Goal: Information Seeking & Learning: Find specific fact

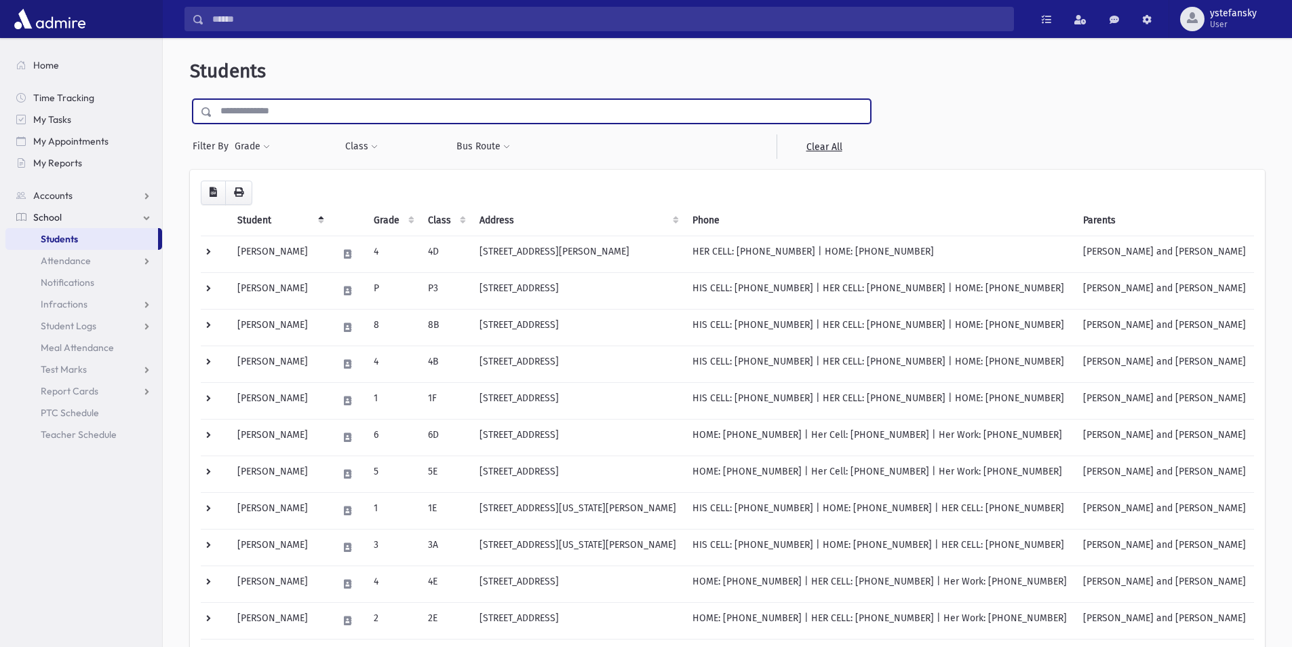
click at [294, 105] on input "text" at bounding box center [541, 111] width 658 height 24
type input "********"
click at [190, 99] on input "submit" at bounding box center [209, 108] width 38 height 18
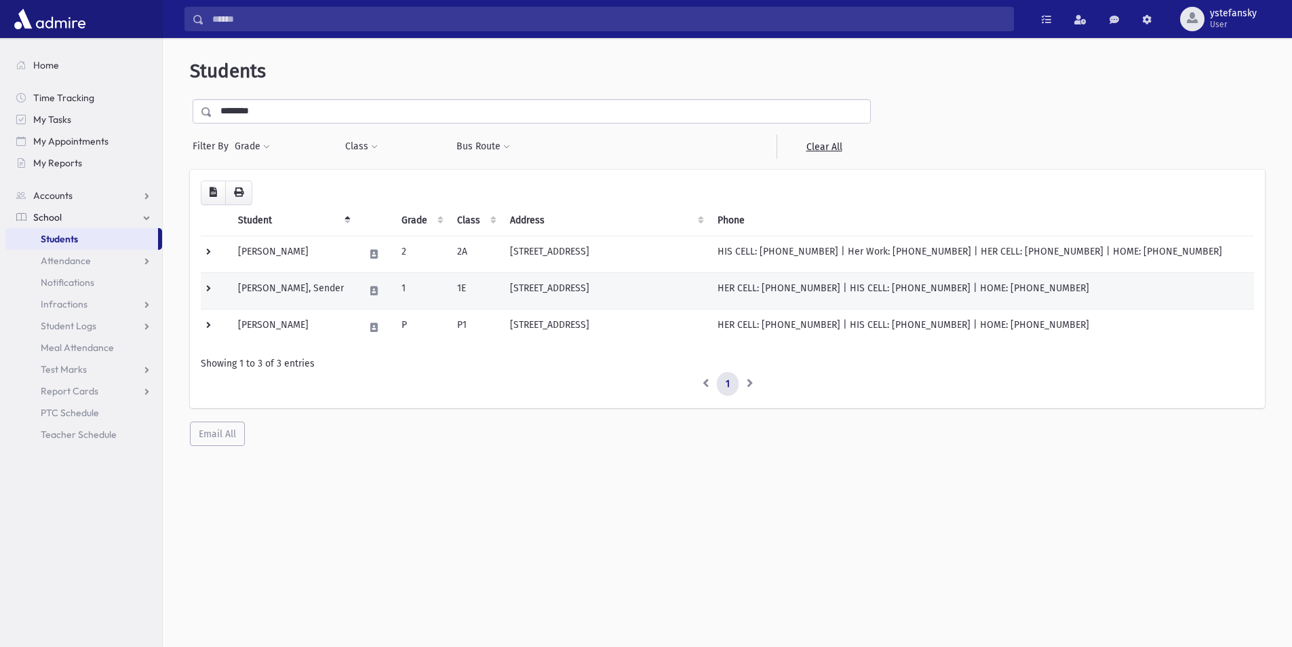
click at [300, 304] on td "[PERSON_NAME], Sender" at bounding box center [293, 290] width 126 height 37
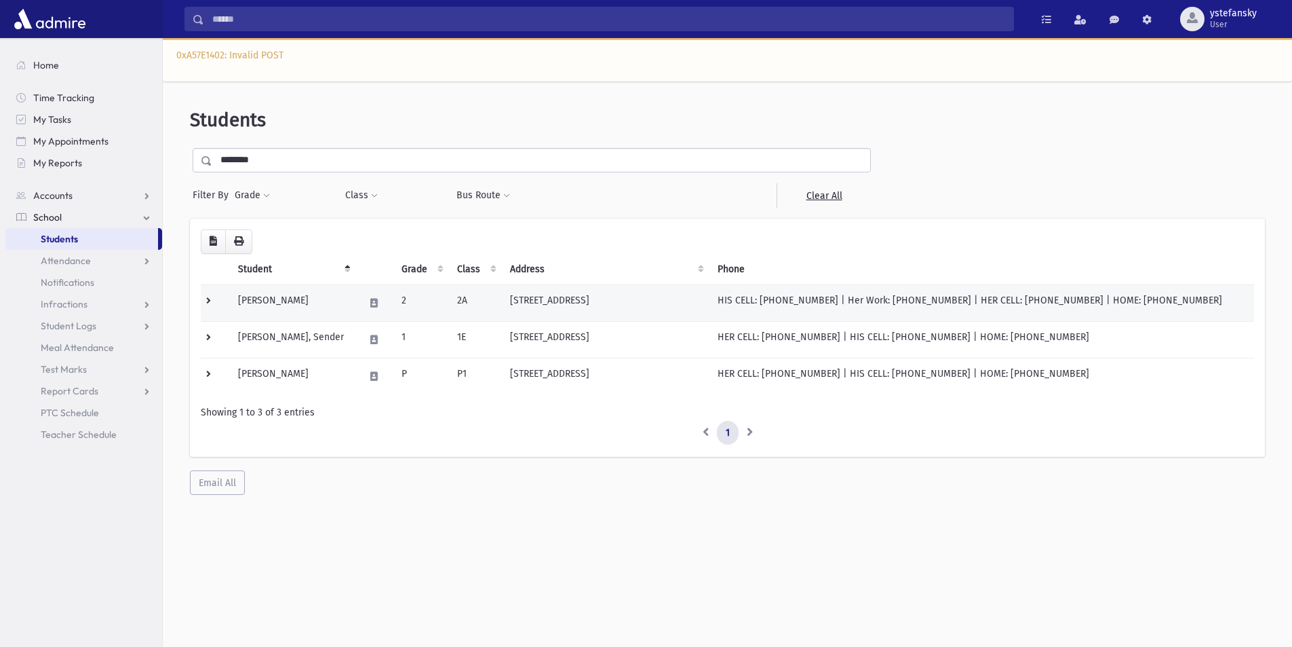
click at [277, 299] on td "[PERSON_NAME]" at bounding box center [293, 302] width 126 height 37
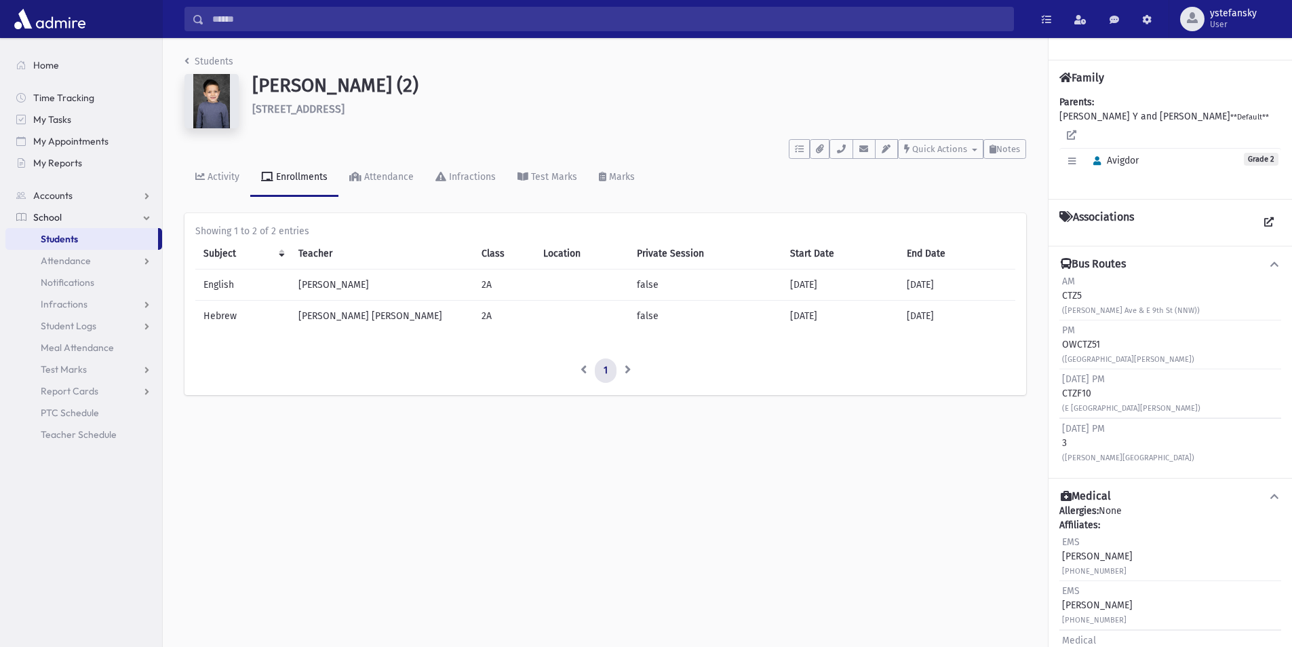
click at [289, 85] on h1 "Tikotzky, Avigdor (2)" at bounding box center [639, 85] width 774 height 23
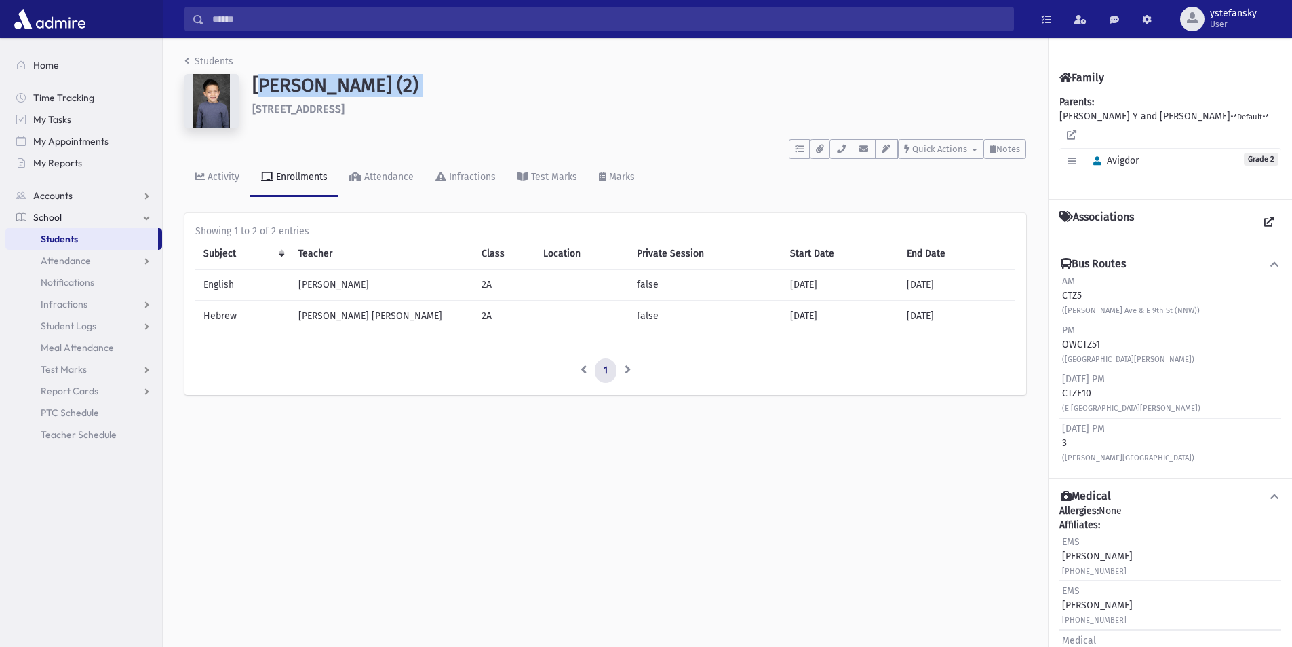
click at [290, 85] on h1 "Tikotzky, Avigdor (2)" at bounding box center [639, 85] width 774 height 23
click at [410, 88] on h1 "Tikotzky, Avigdor (2)" at bounding box center [639, 85] width 774 height 23
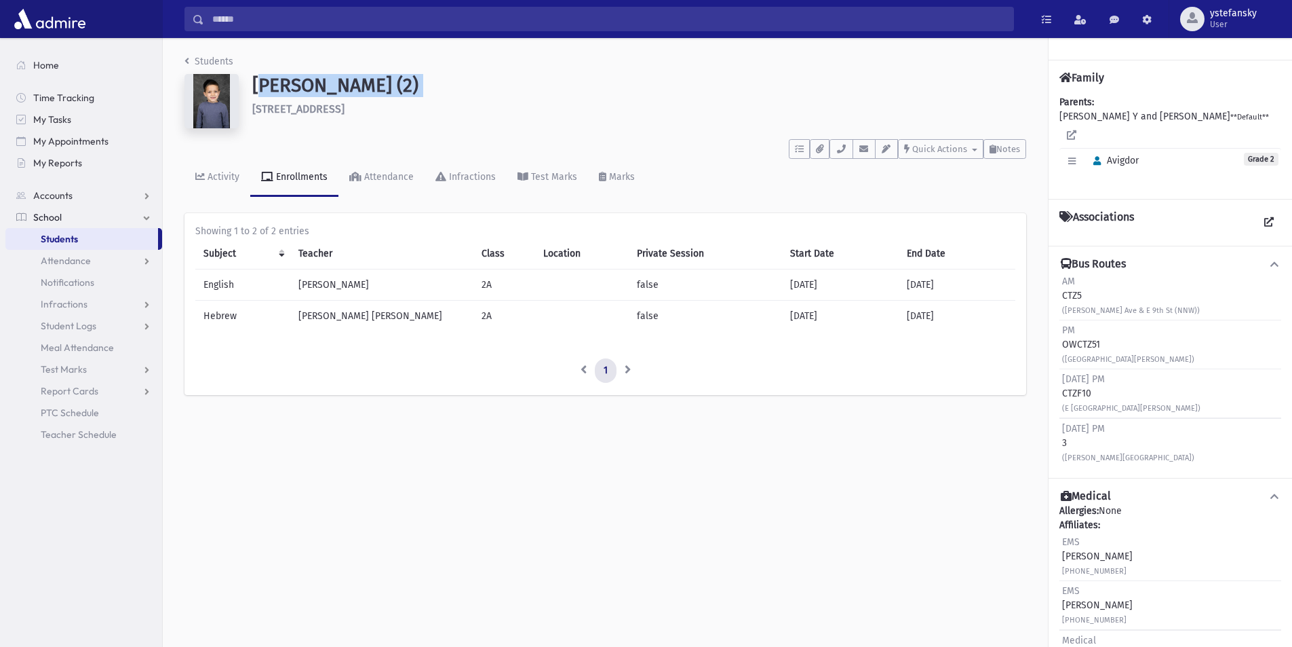
click at [410, 88] on h1 "Tikotzky, Avigdor (2)" at bounding box center [639, 85] width 774 height 23
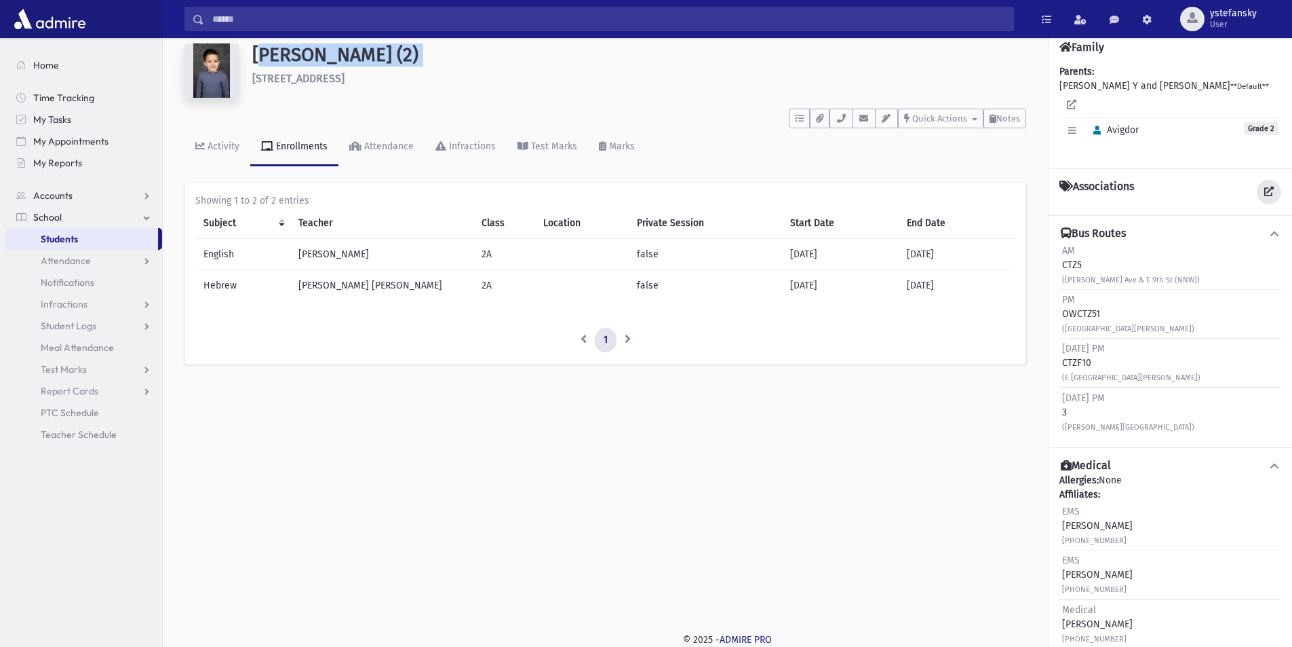
click at [1257, 180] on link at bounding box center [1269, 192] width 24 height 24
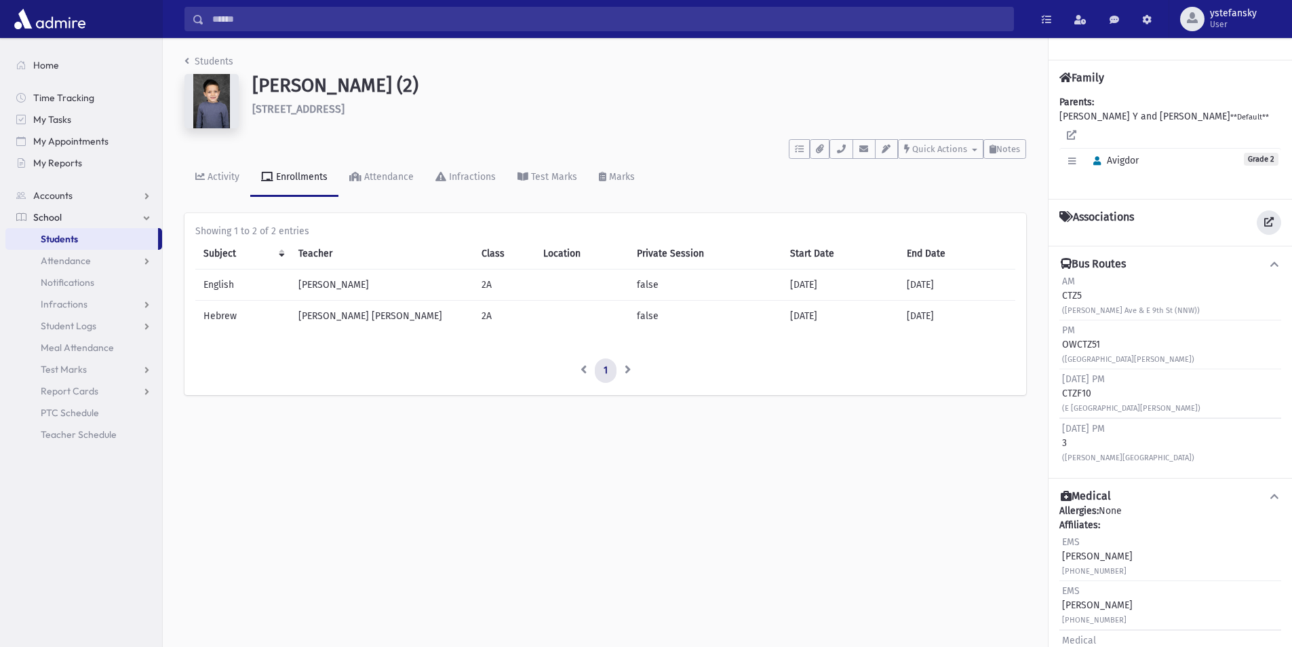
click at [1265, 217] on icon at bounding box center [1269, 221] width 9 height 9
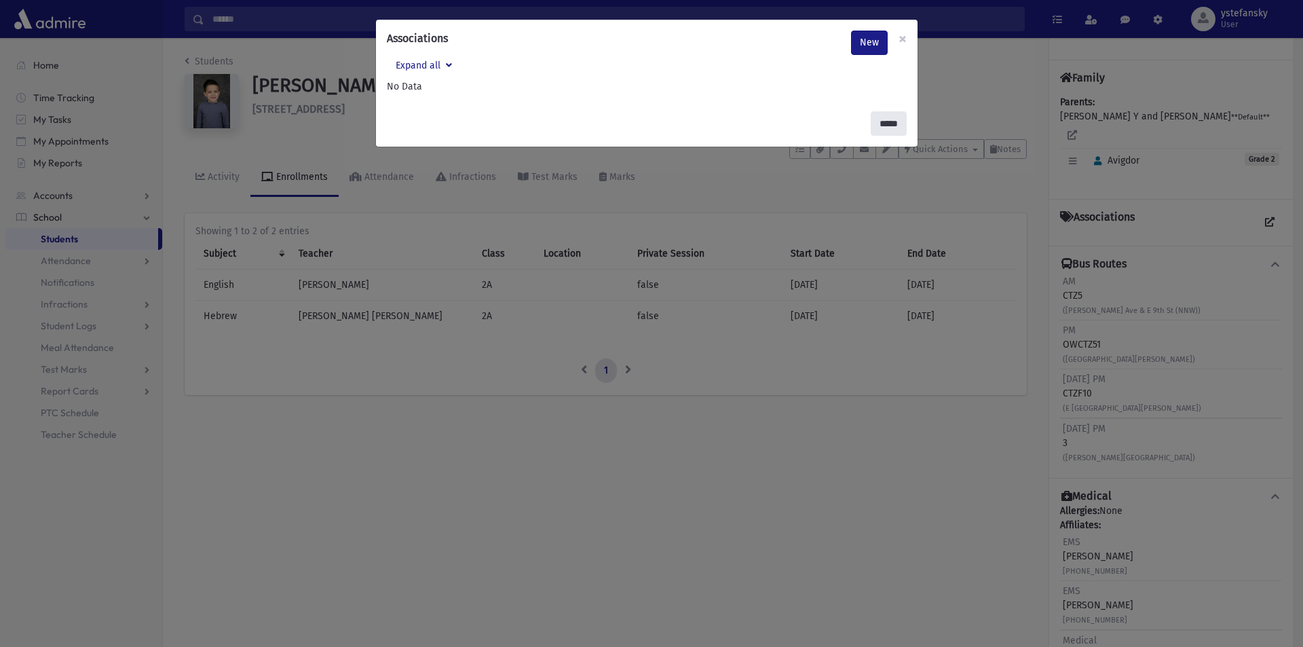
click at [881, 122] on input "*****" at bounding box center [888, 123] width 36 height 24
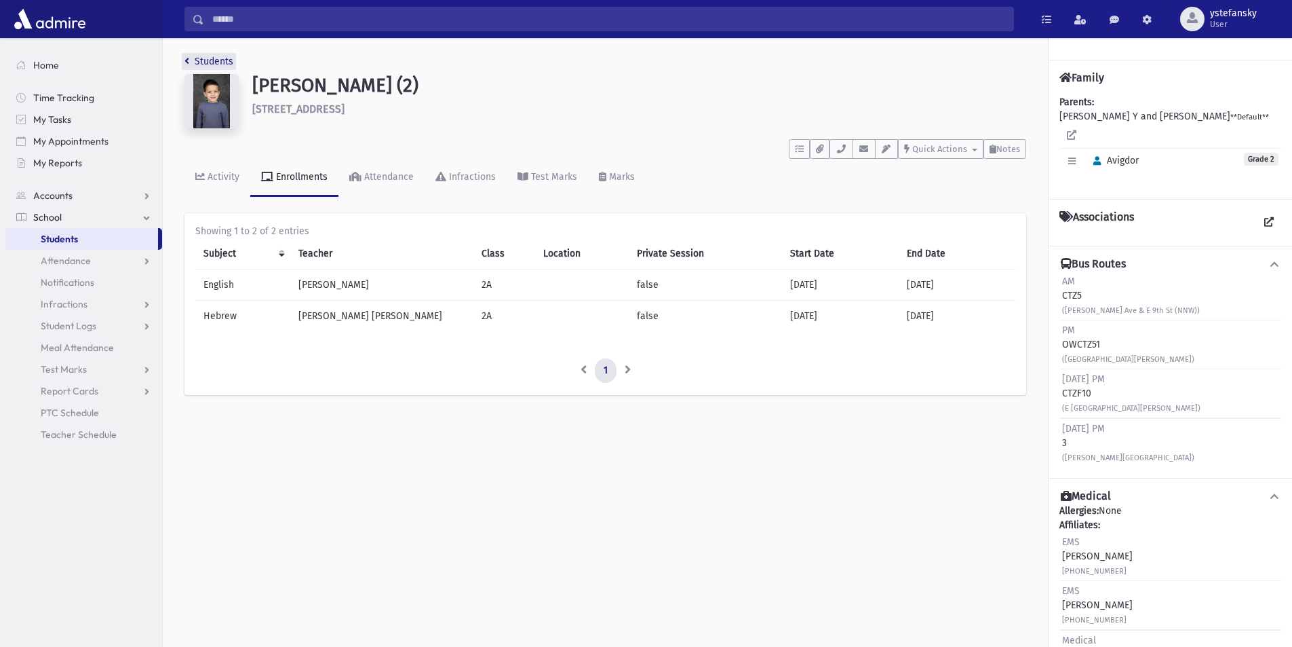
click at [189, 56] on icon "breadcrumb" at bounding box center [187, 60] width 5 height 9
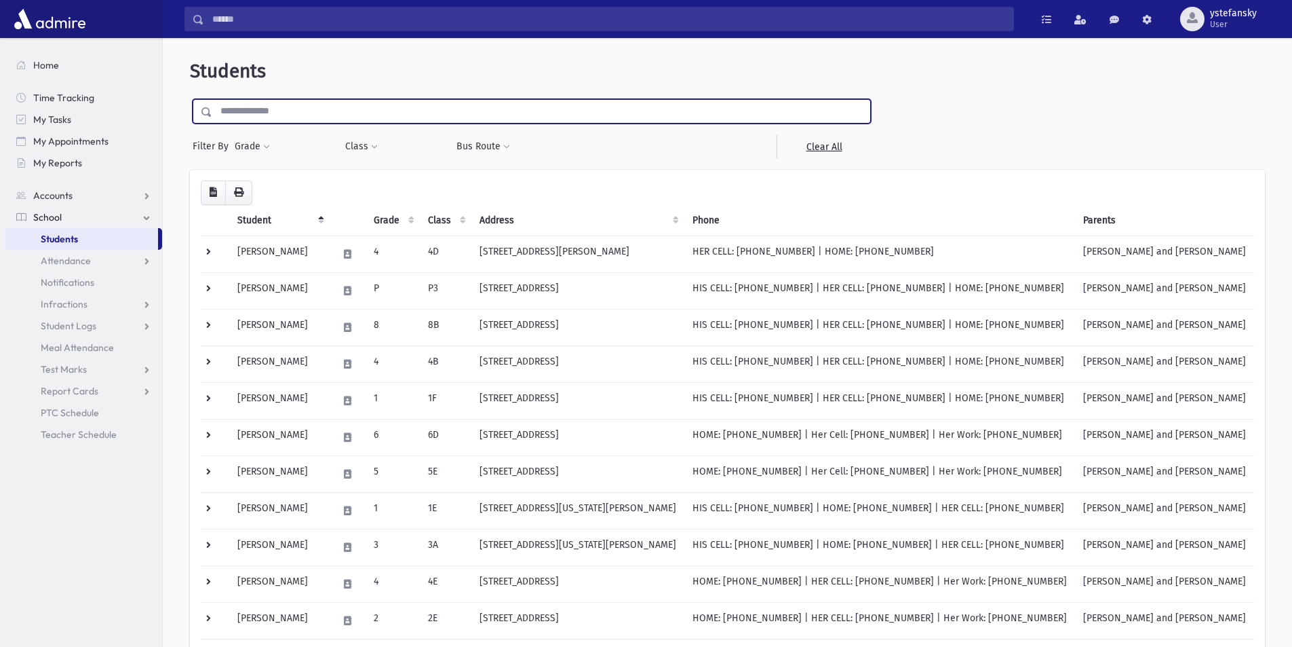
click at [288, 111] on input "text" at bounding box center [541, 111] width 658 height 24
type input "********"
click at [190, 99] on input "submit" at bounding box center [209, 108] width 38 height 18
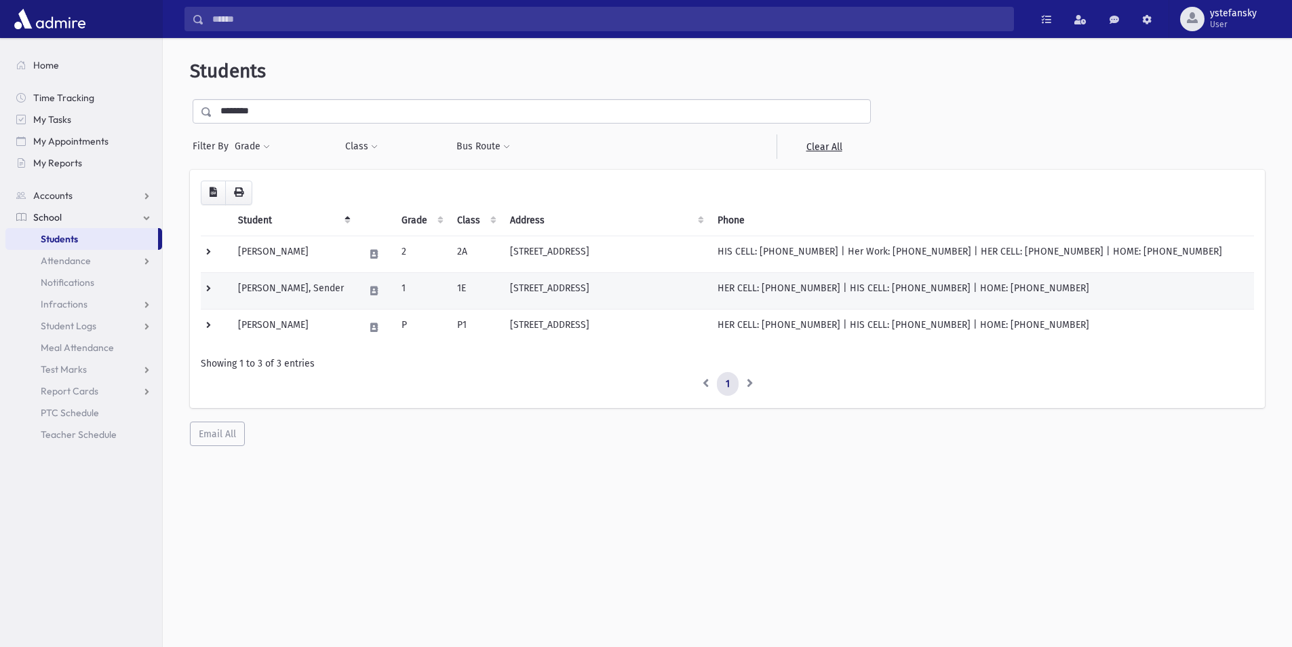
click at [569, 288] on td "801 Lexington Ave # 5G Lakewood, NJ 08701" at bounding box center [605, 290] width 207 height 37
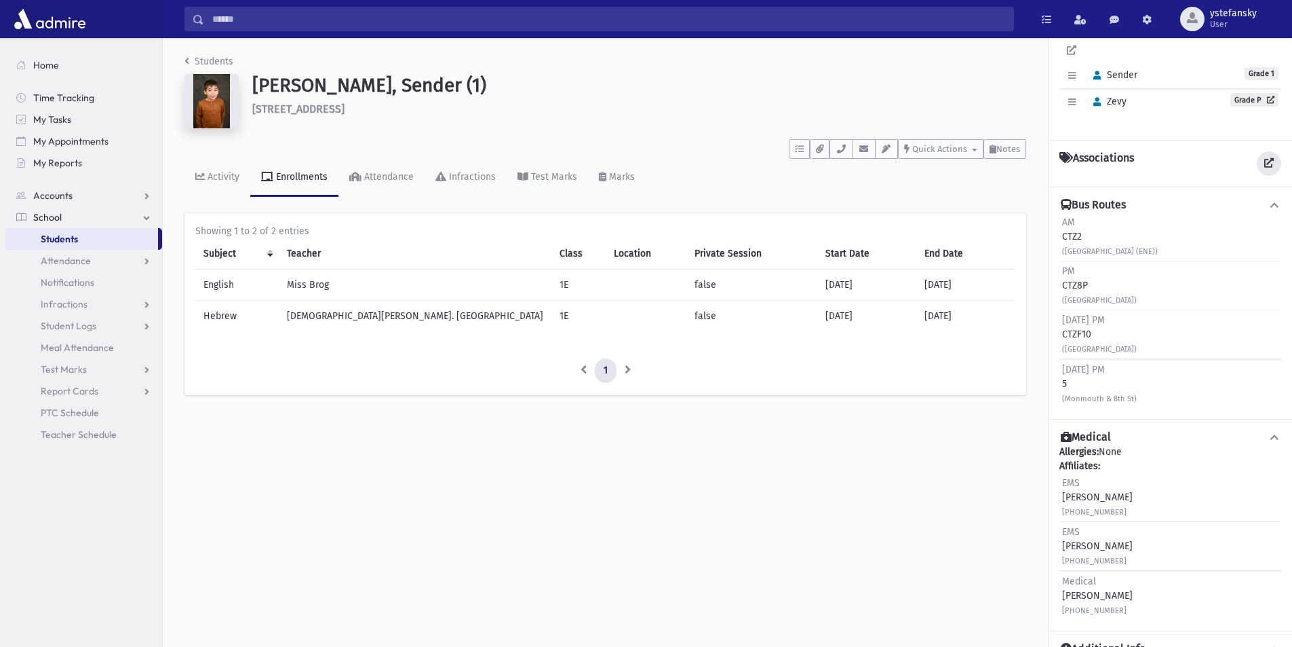
click at [1257, 151] on link at bounding box center [1269, 163] width 24 height 24
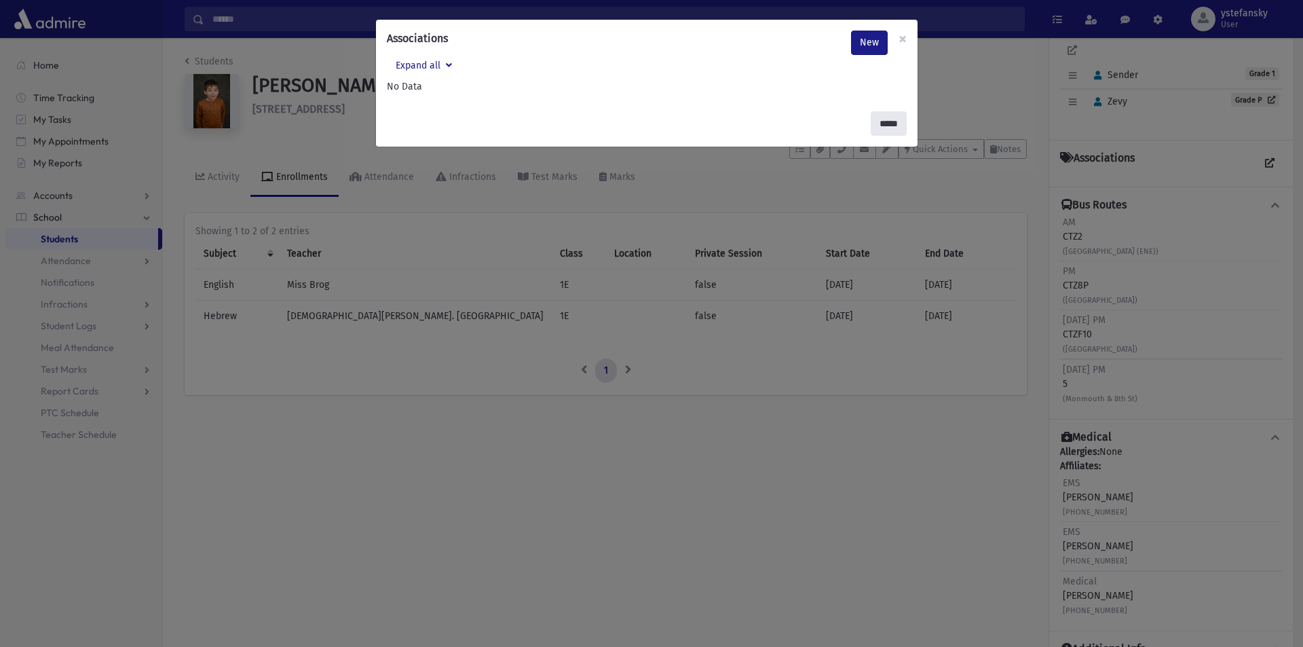
drag, startPoint x: 883, startPoint y: 119, endPoint x: 810, endPoint y: 116, distance: 72.6
click at [882, 119] on input "*****" at bounding box center [888, 123] width 36 height 24
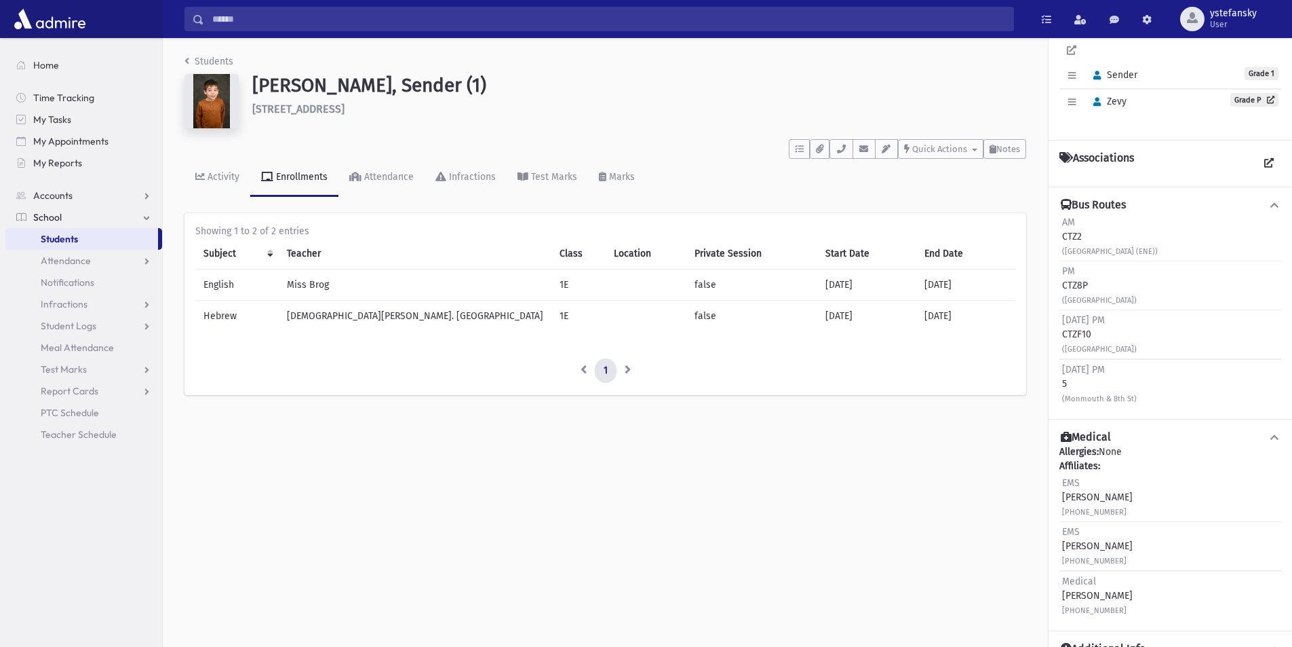
click at [90, 233] on link "Students" at bounding box center [81, 239] width 153 height 22
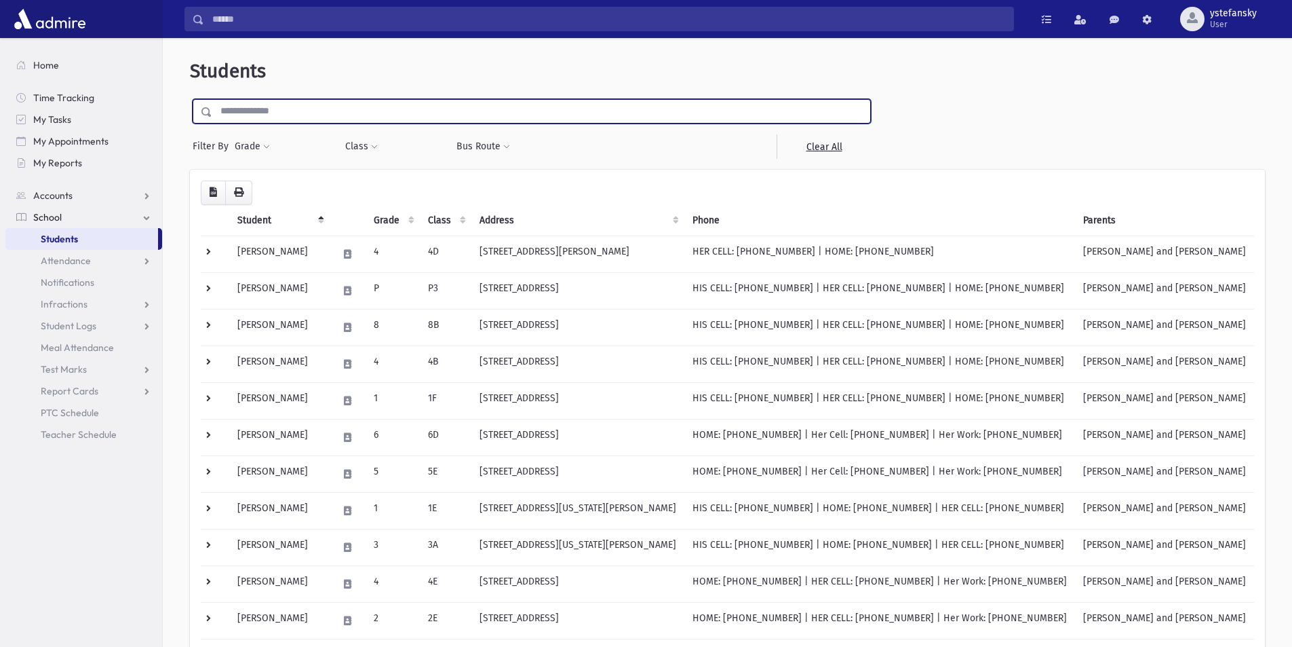
click at [431, 112] on input "text" at bounding box center [541, 111] width 658 height 24
type input "*****"
click at [190, 99] on input "submit" at bounding box center [209, 108] width 38 height 18
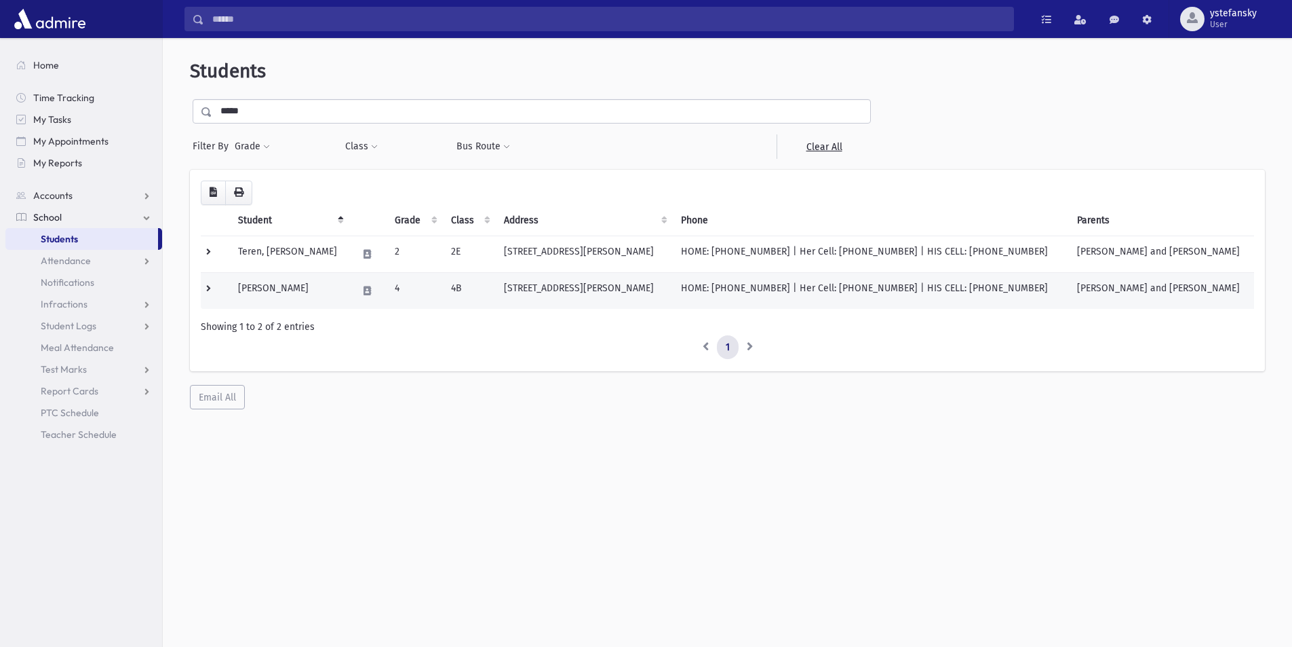
click at [497, 290] on td "4B" at bounding box center [470, 290] width 54 height 37
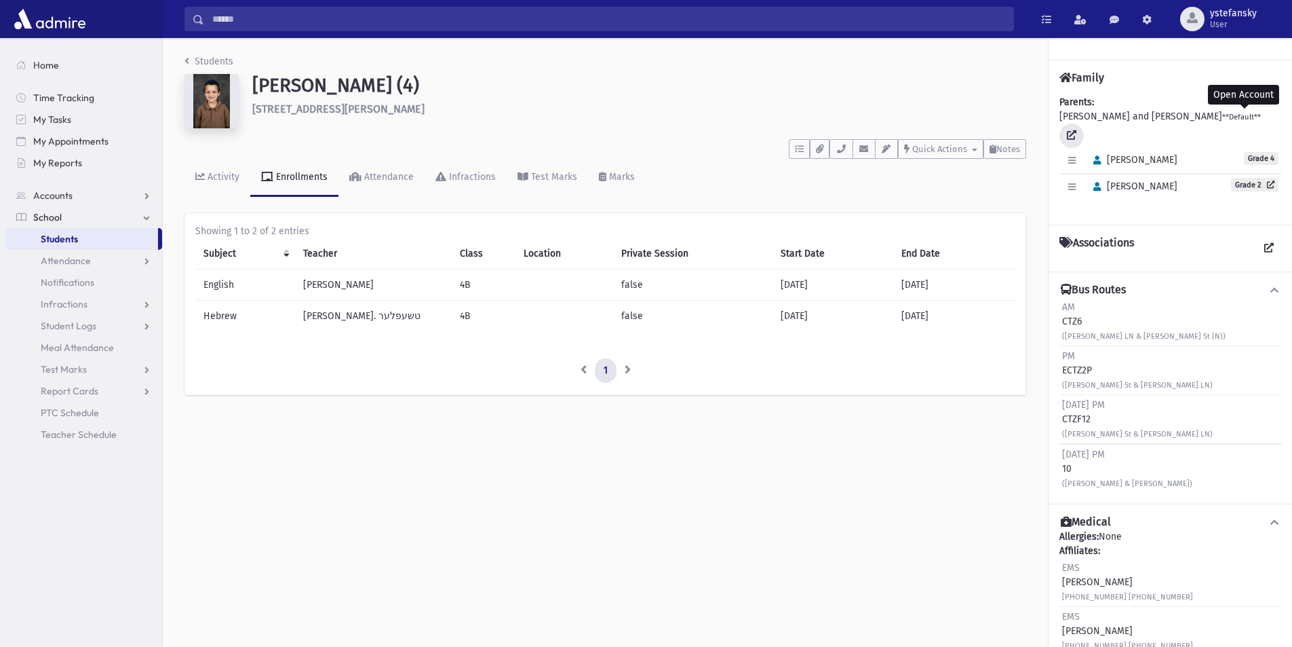
click at [1077, 130] on icon at bounding box center [1071, 134] width 9 height 9
click at [807, 308] on td "[DATE]" at bounding box center [833, 316] width 121 height 31
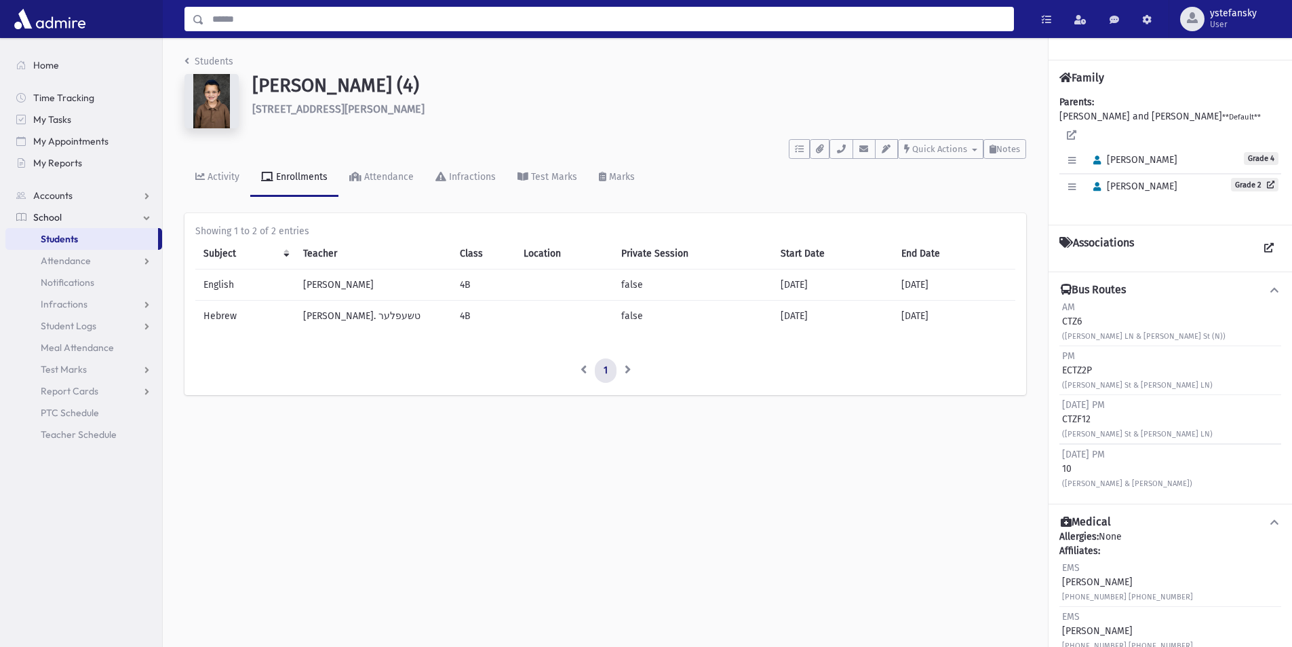
click at [265, 18] on input "Search" at bounding box center [608, 19] width 809 height 24
click at [88, 237] on link "Students" at bounding box center [81, 239] width 153 height 22
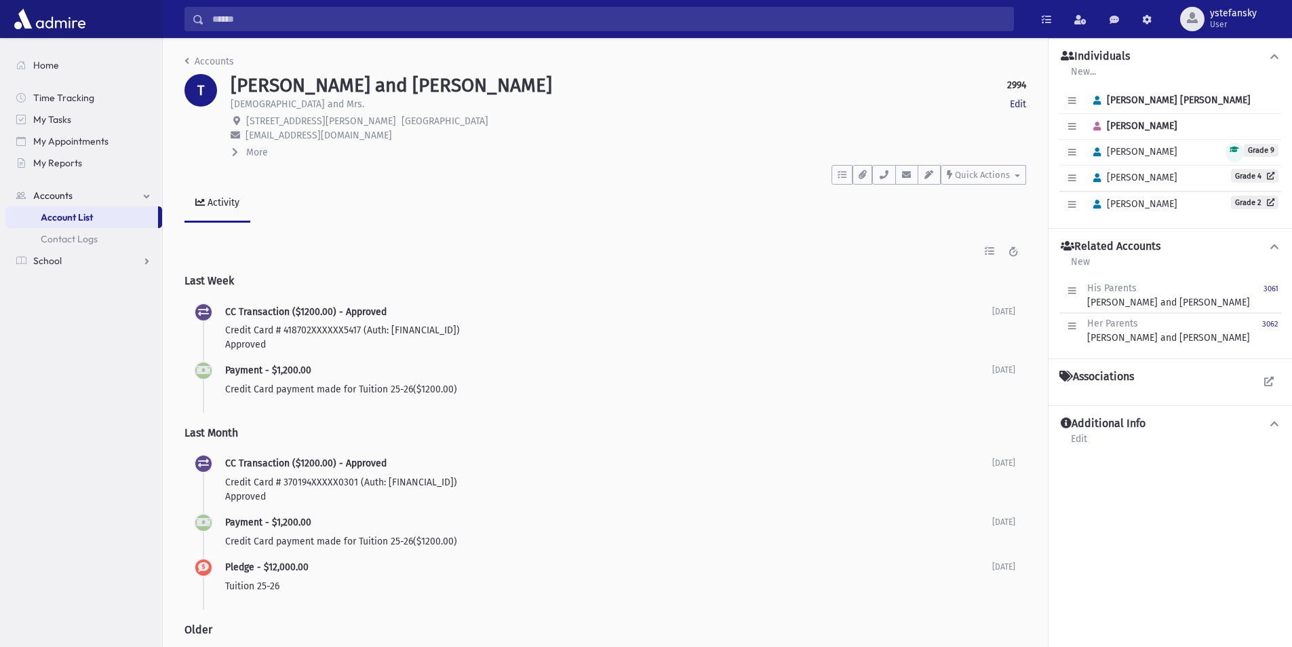
click at [246, 155] on span "More" at bounding box center [257, 153] width 22 height 12
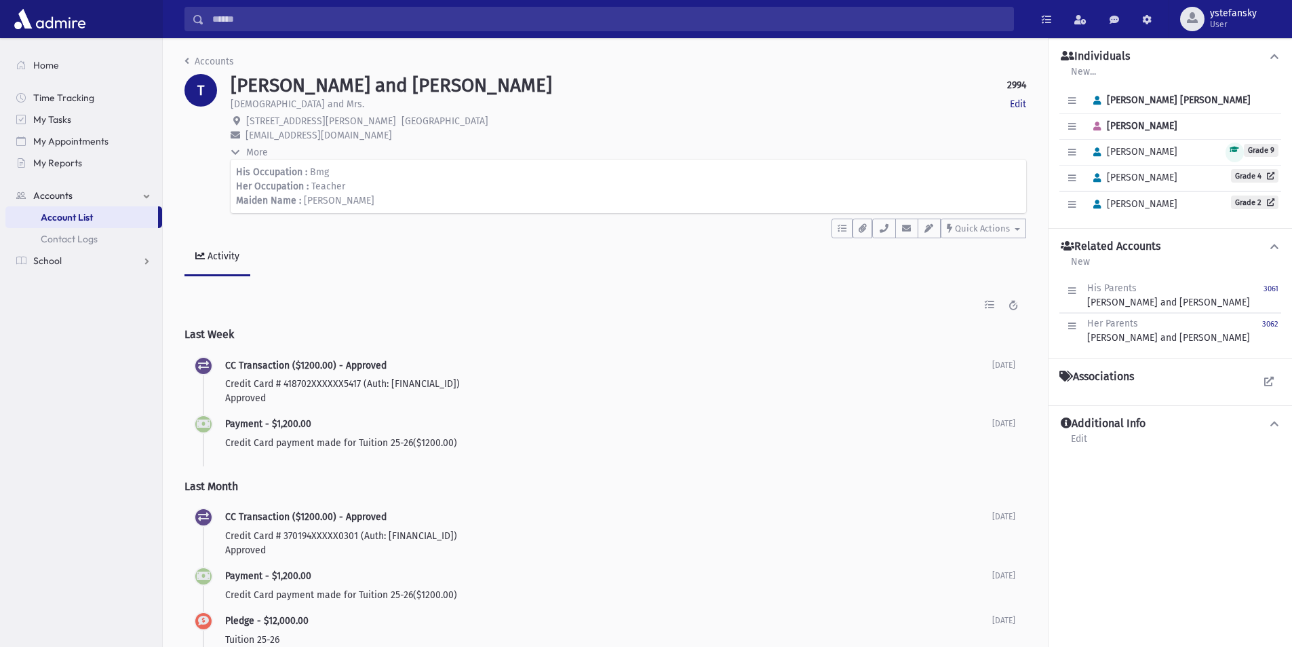
click at [237, 155] on icon at bounding box center [235, 152] width 9 height 6
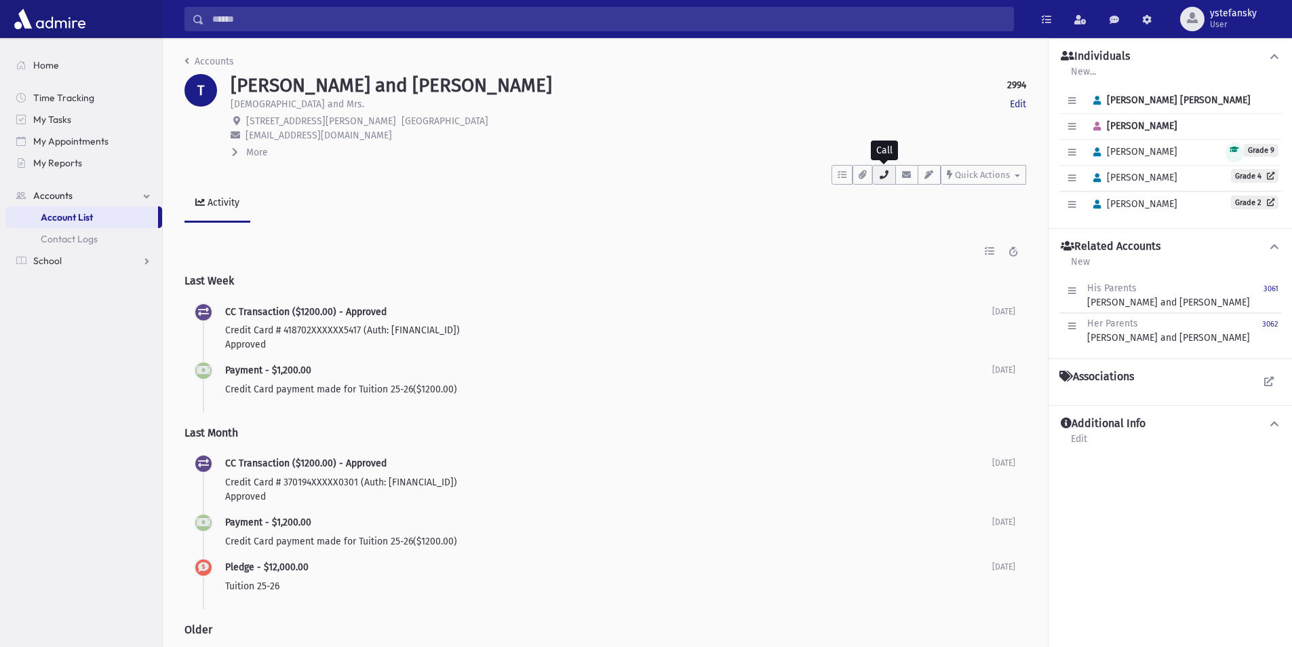
click at [888, 176] on icon "button" at bounding box center [884, 174] width 11 height 9
click at [396, 88] on h1 "TEREN, Yisroel Dovid and Toby" at bounding box center [392, 85] width 322 height 23
click at [621, 142] on div "TEREN, Yisroel Dovid and Toby 2994 Edit Rabbi and Mrs. Edit 21 Lewin Avenue Lak…" at bounding box center [628, 116] width 809 height 85
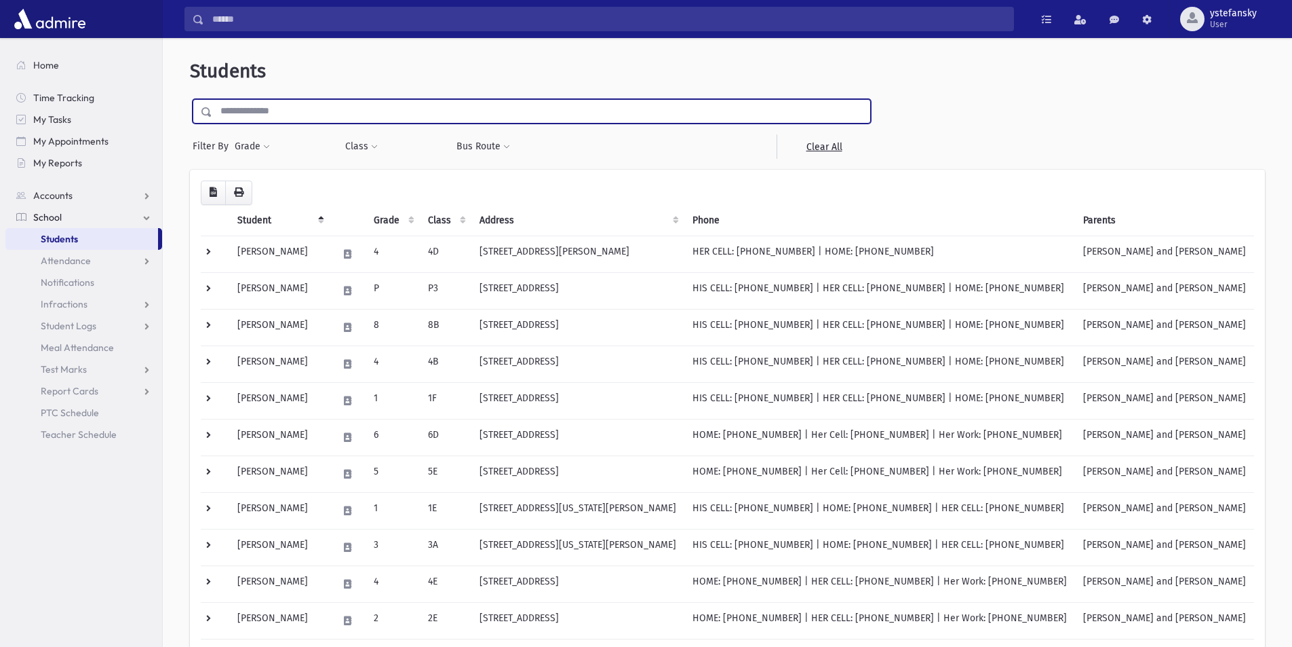
click at [388, 117] on input "text" at bounding box center [541, 111] width 658 height 24
type input "*****"
click at [190, 99] on input "submit" at bounding box center [209, 108] width 38 height 18
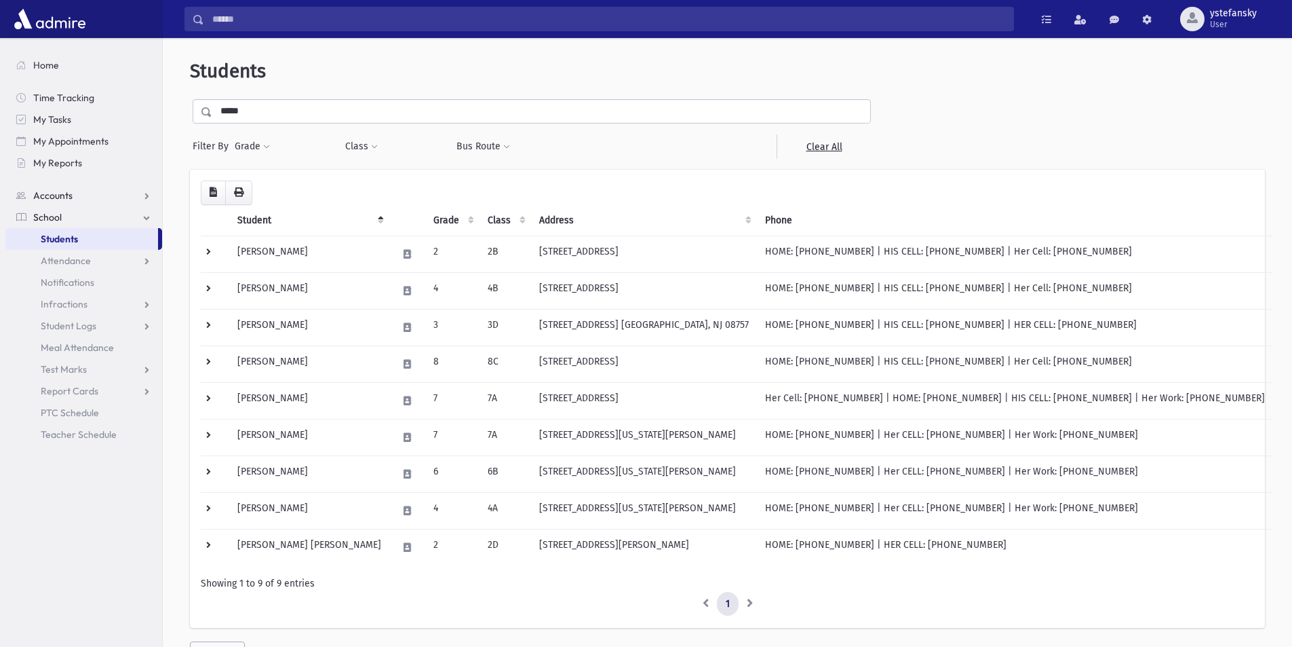
click at [75, 197] on link "Accounts" at bounding box center [83, 196] width 157 height 22
click at [84, 216] on span "Account List" at bounding box center [67, 217] width 52 height 12
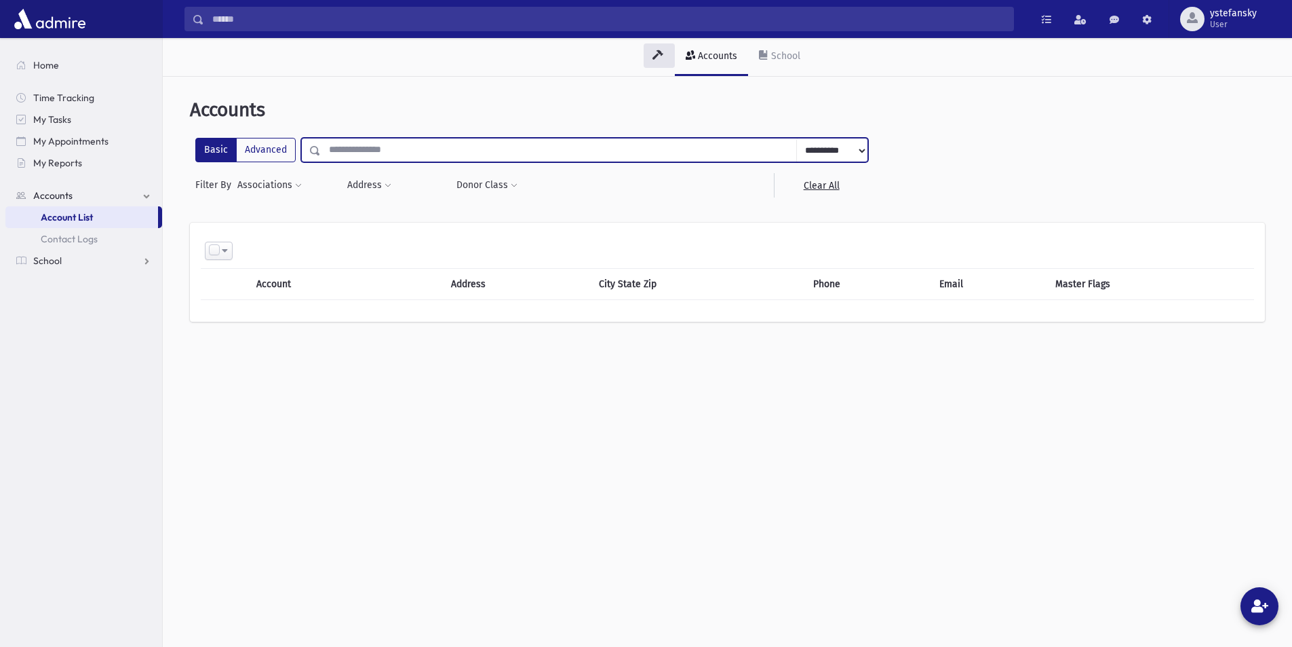
click at [386, 153] on input "text" at bounding box center [559, 150] width 476 height 24
type input "**********"
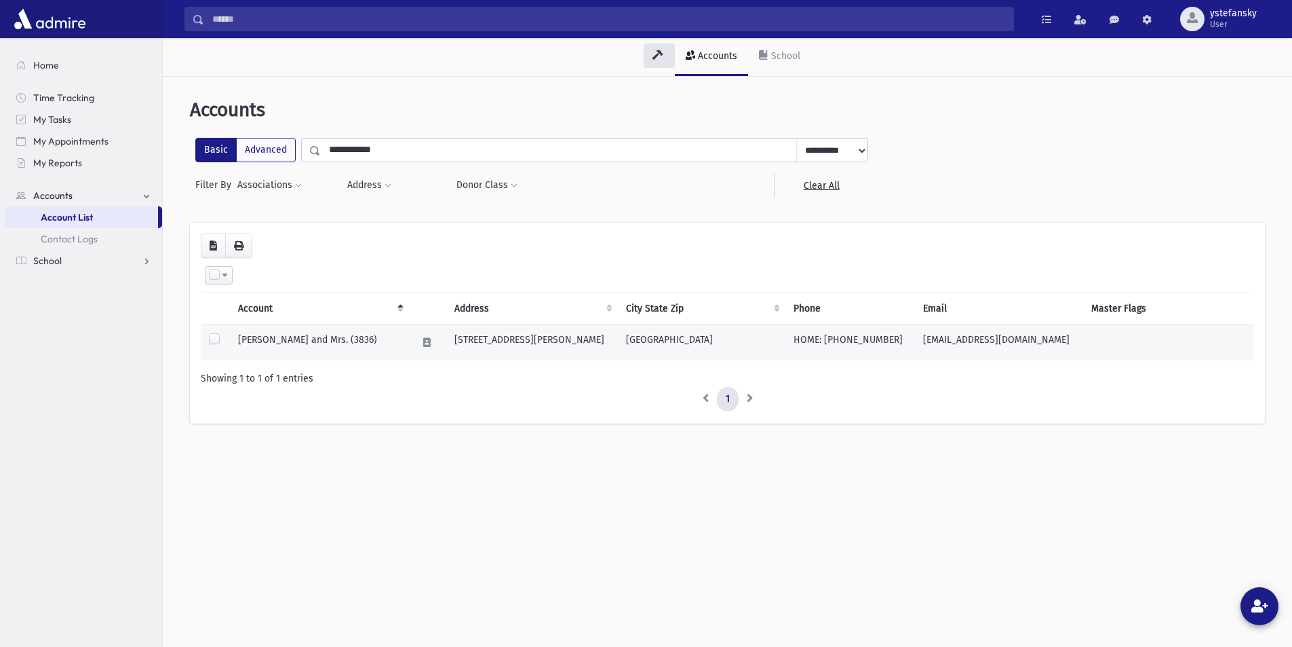
click at [516, 338] on td "[STREET_ADDRESS][PERSON_NAME]" at bounding box center [532, 342] width 172 height 37
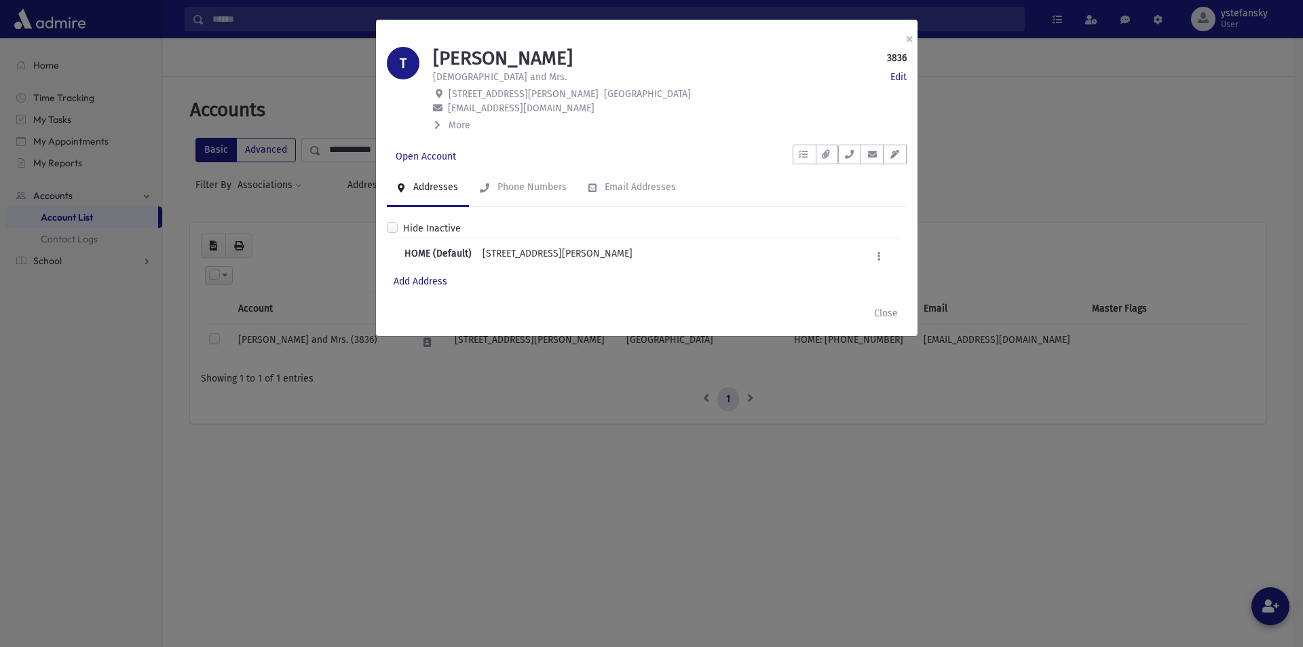
click at [450, 128] on span "More" at bounding box center [459, 125] width 22 height 12
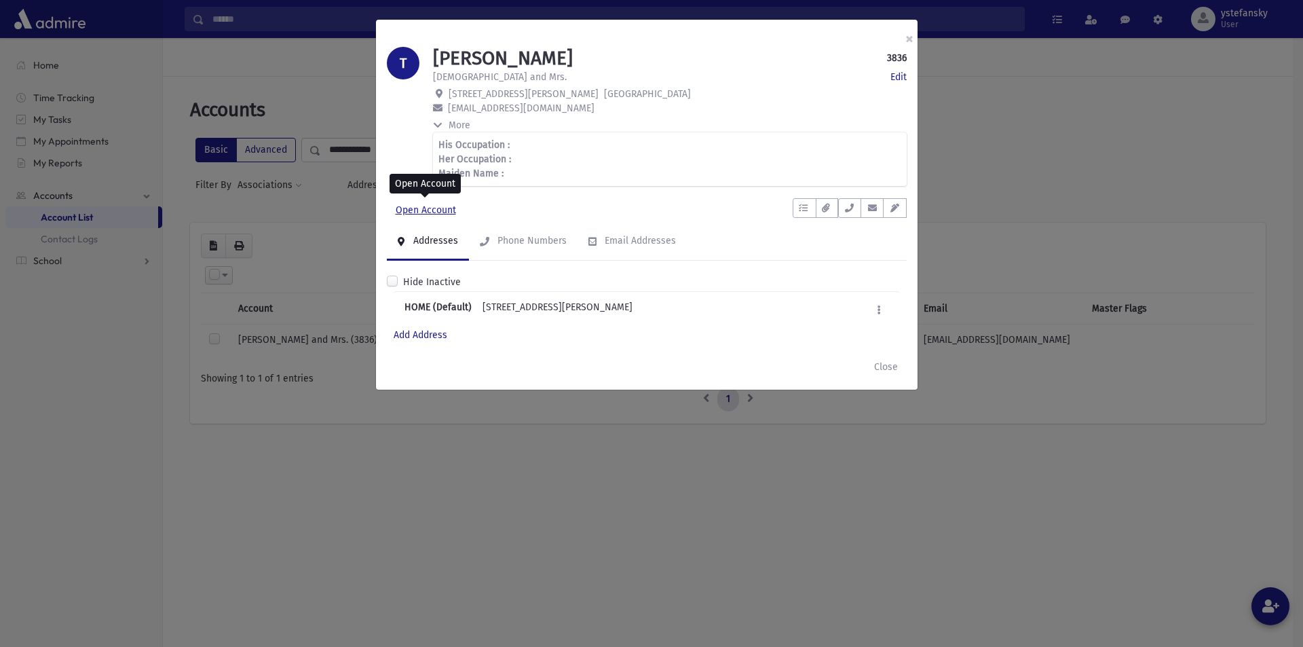
click at [434, 212] on link "Open Account" at bounding box center [426, 210] width 78 height 24
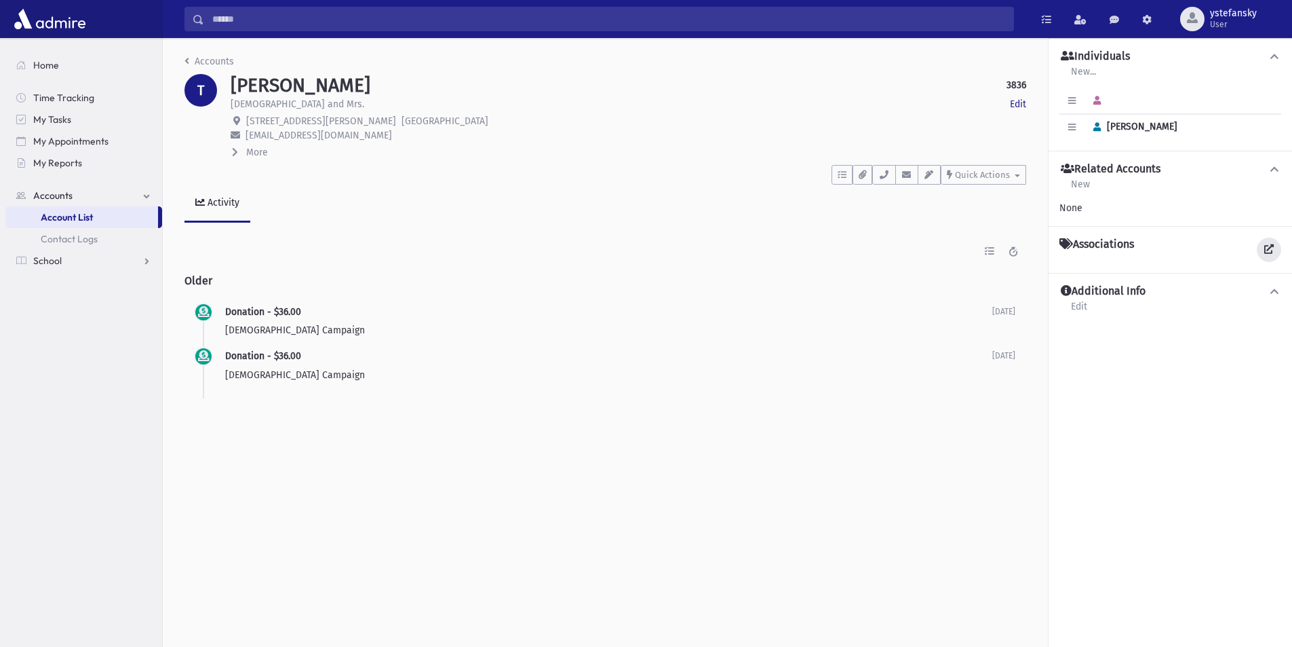
click at [1271, 249] on icon at bounding box center [1269, 248] width 9 height 9
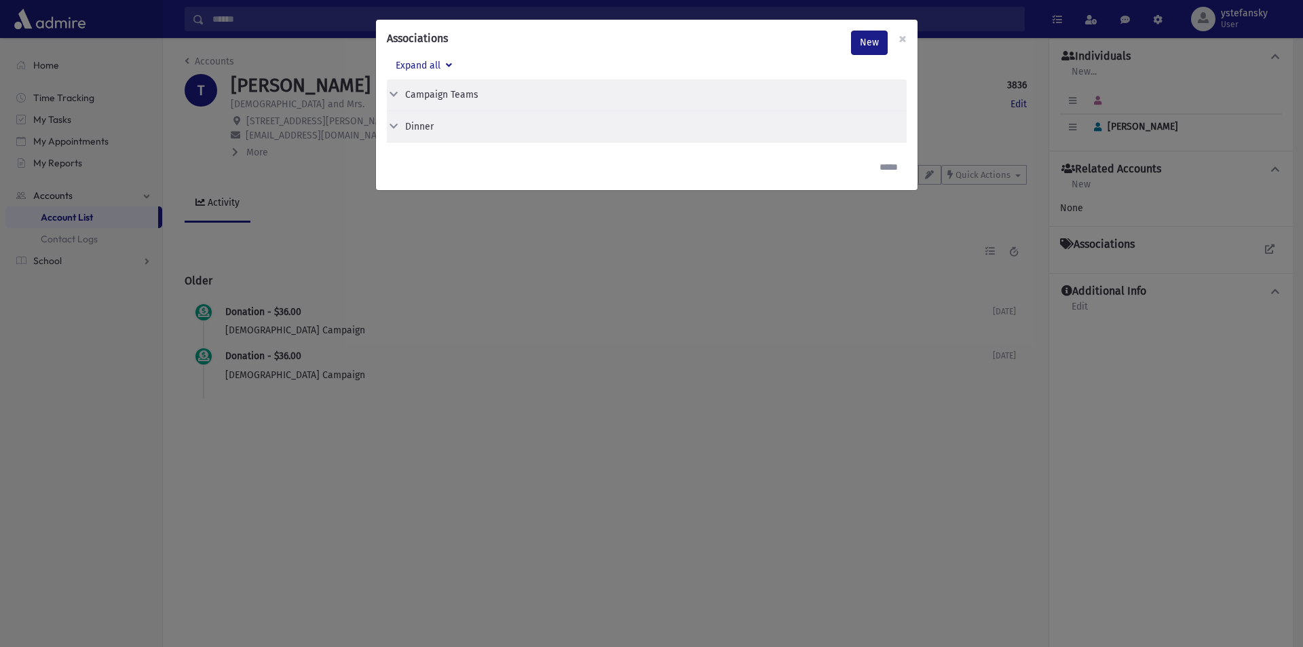
click at [412, 101] on div "Campaign Teams" at bounding box center [441, 95] width 73 height 14
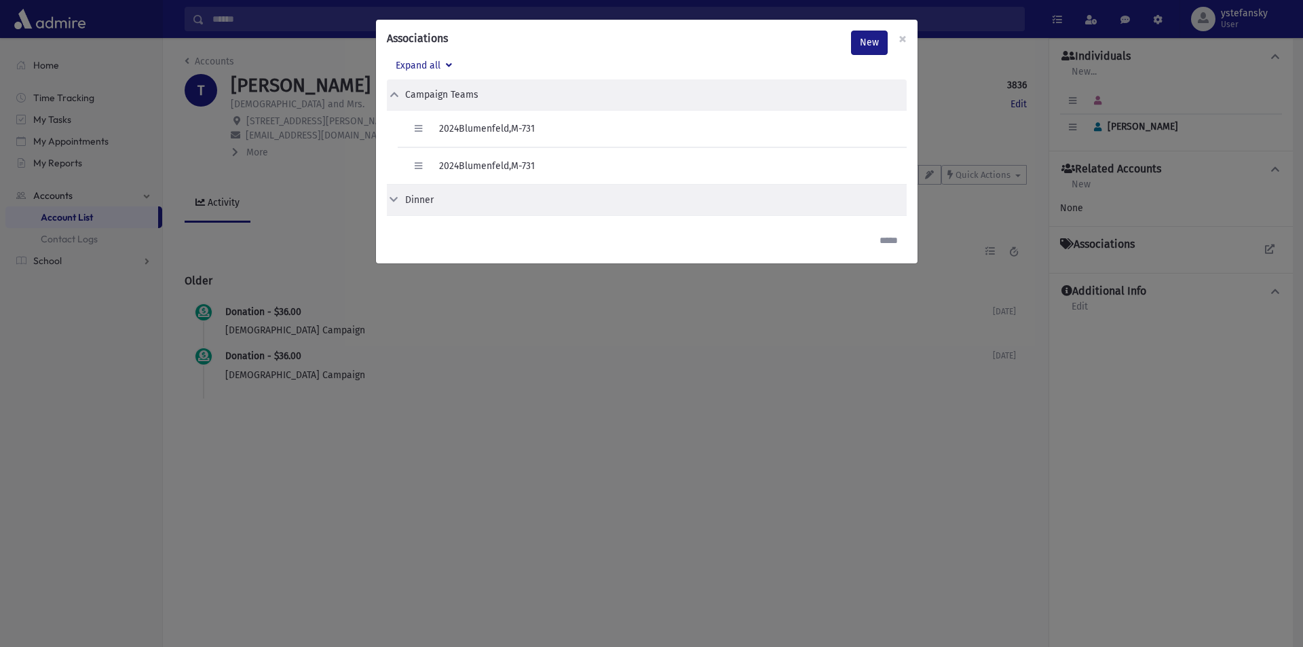
click at [410, 199] on div "Dinner" at bounding box center [419, 200] width 28 height 14
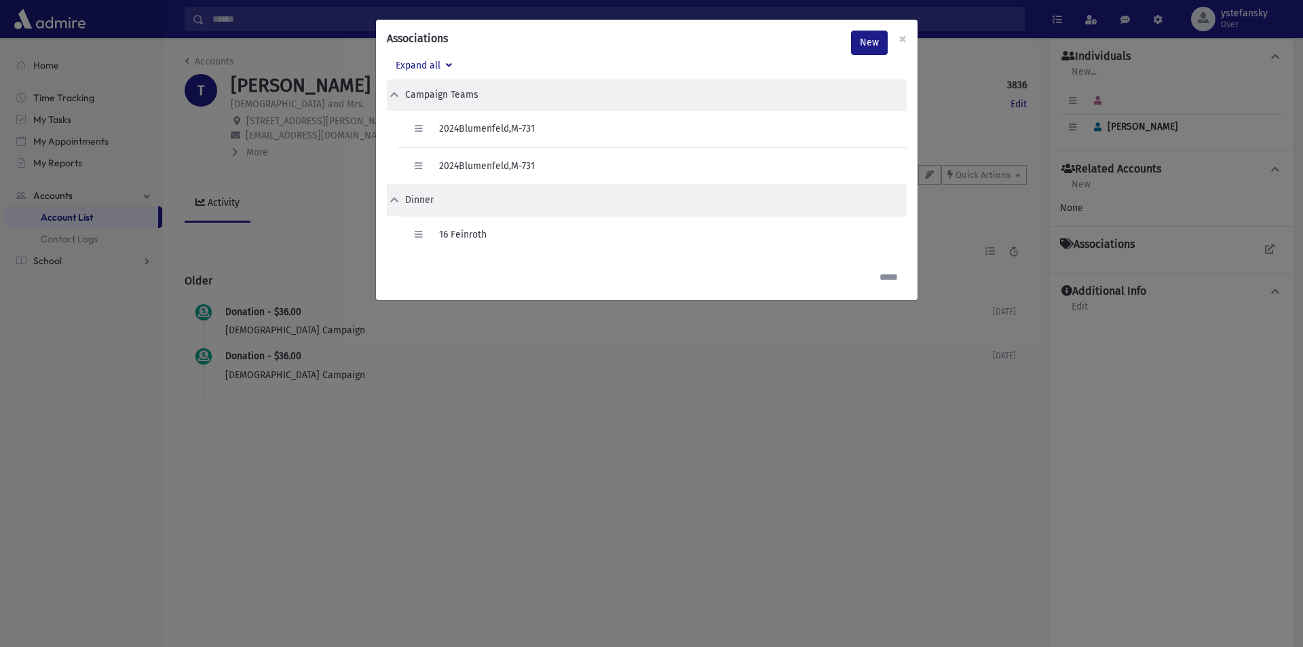
click at [396, 100] on span at bounding box center [394, 95] width 12 height 14
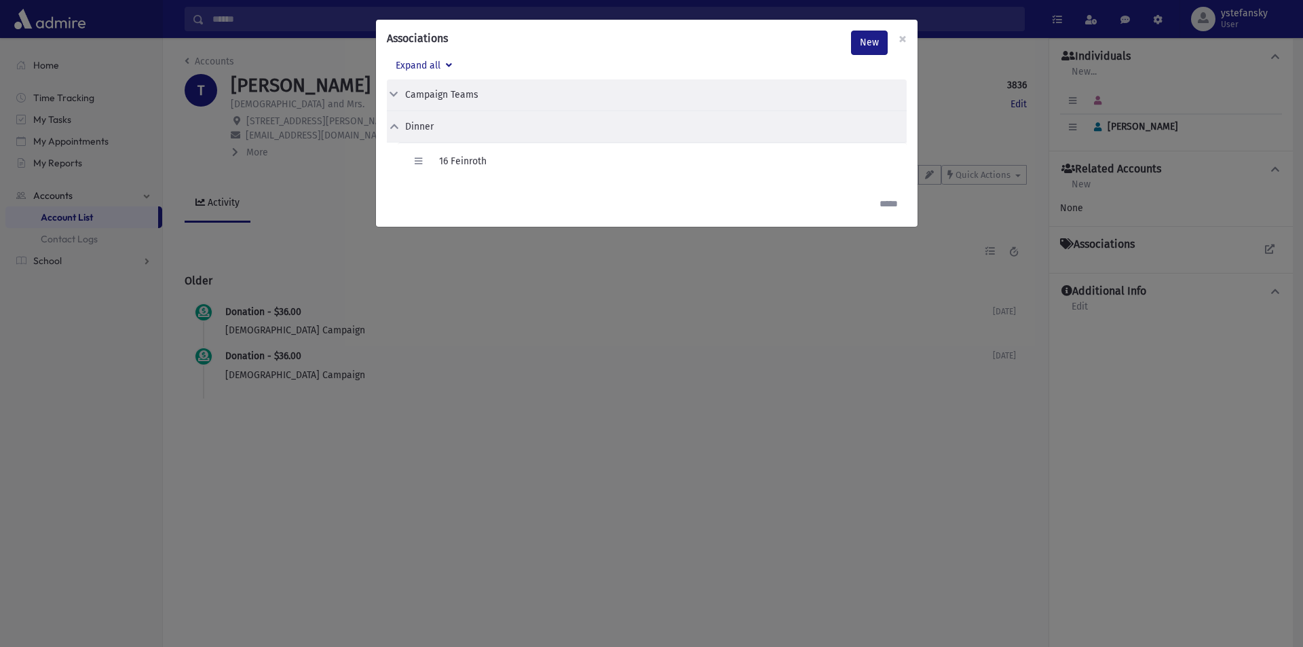
click at [394, 125] on icon at bounding box center [394, 125] width 12 height 9
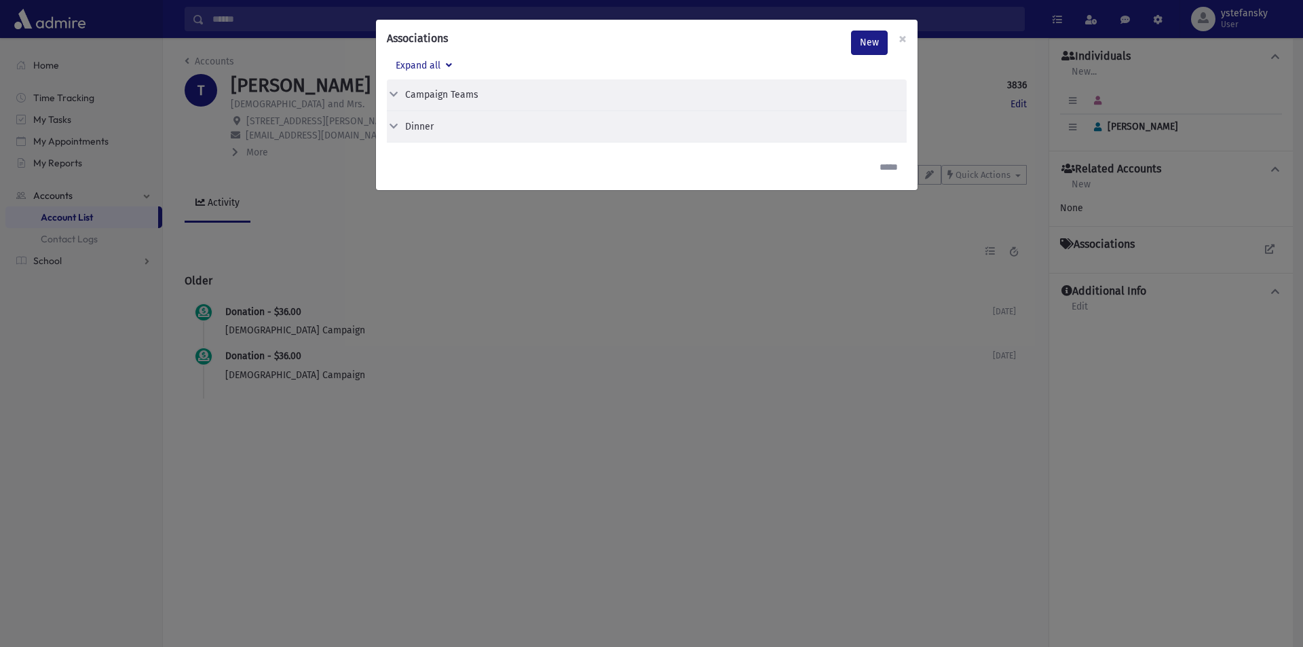
click at [594, 300] on div "Associations New × Expand all Campaign Teams Edit Delete 2024Blumenfeld,M-731 E…" at bounding box center [651, 323] width 1303 height 647
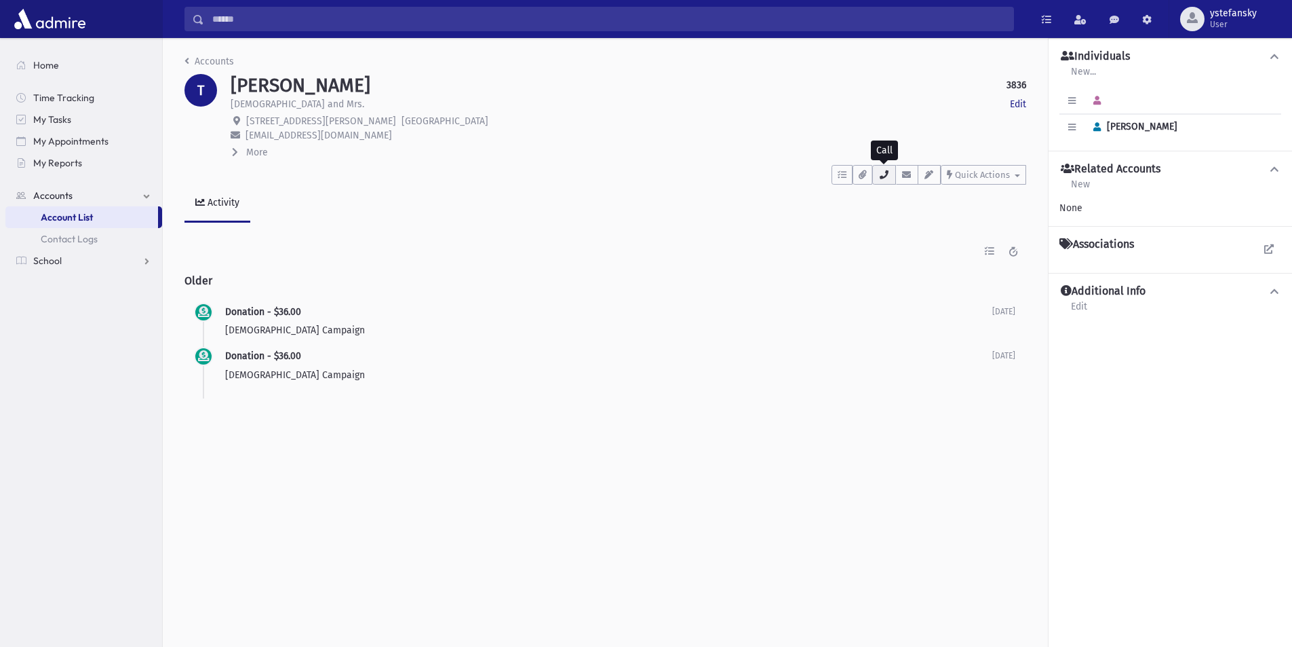
click at [880, 175] on icon "button" at bounding box center [884, 174] width 11 height 9
click at [456, 371] on p "Hadara Shel Torah Campaign" at bounding box center [608, 375] width 767 height 14
click at [346, 83] on h1 "TIKOTZKY, Aron" at bounding box center [301, 85] width 140 height 23
click at [345, 83] on h1 "TIKOTZKY, Aron" at bounding box center [301, 85] width 140 height 23
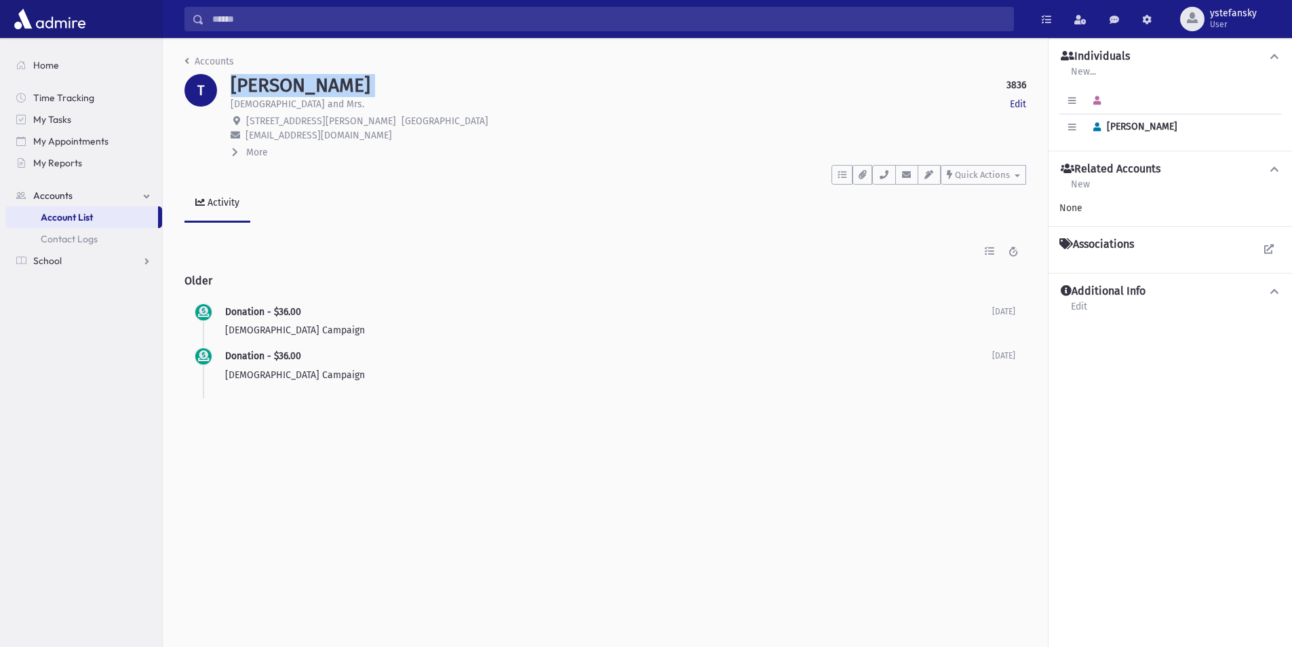
click at [336, 83] on h1 "TIKOTZKY, Aron" at bounding box center [301, 85] width 140 height 23
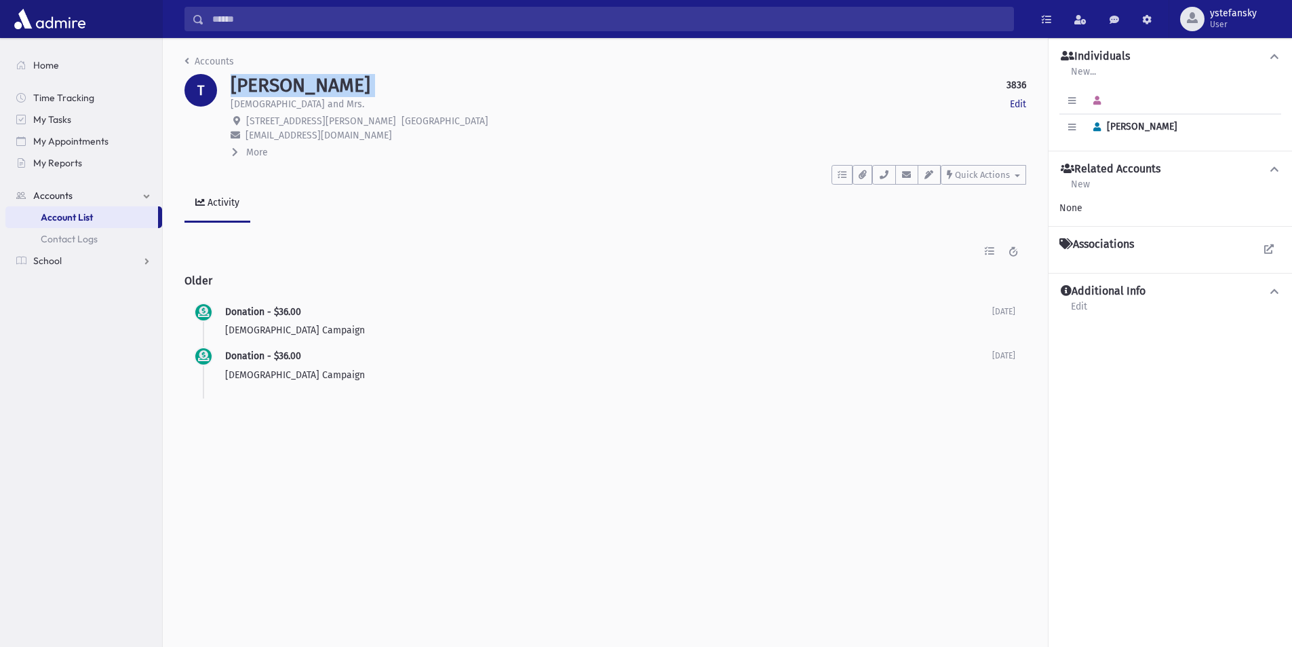
click at [336, 83] on h1 "TIKOTZKY, Aron" at bounding box center [301, 85] width 140 height 23
click at [335, 88] on h1 "TIKOTZKY, Aron" at bounding box center [301, 85] width 140 height 23
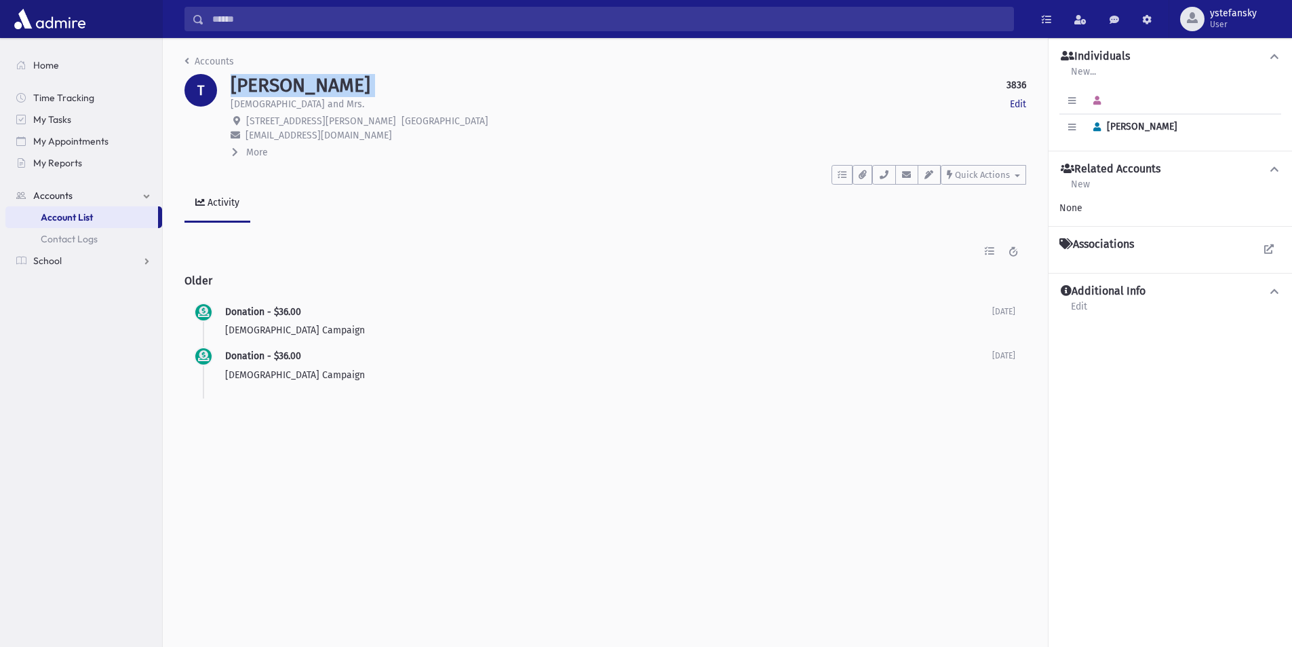
click at [342, 87] on h1 "TIKOTZKY, Aron" at bounding box center [301, 85] width 140 height 23
click at [40, 257] on span "School" at bounding box center [47, 260] width 28 height 12
click at [60, 235] on span "Students" at bounding box center [59, 239] width 37 height 12
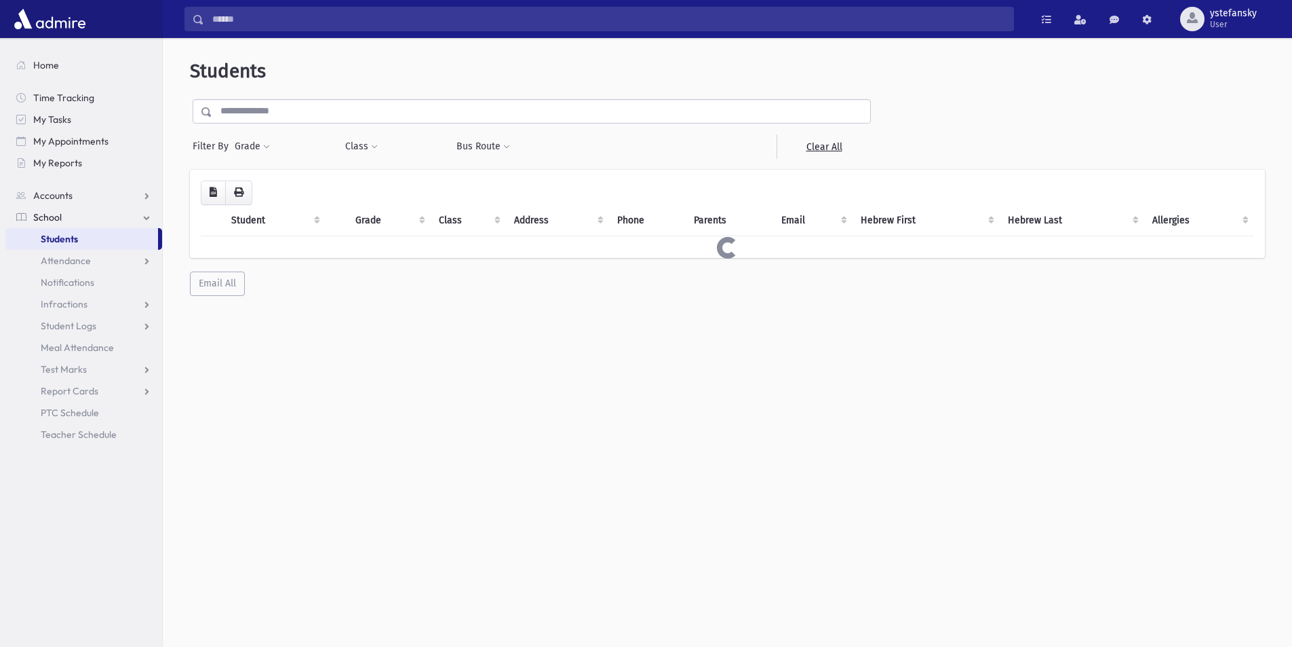
click at [358, 101] on input "text" at bounding box center [541, 111] width 658 height 24
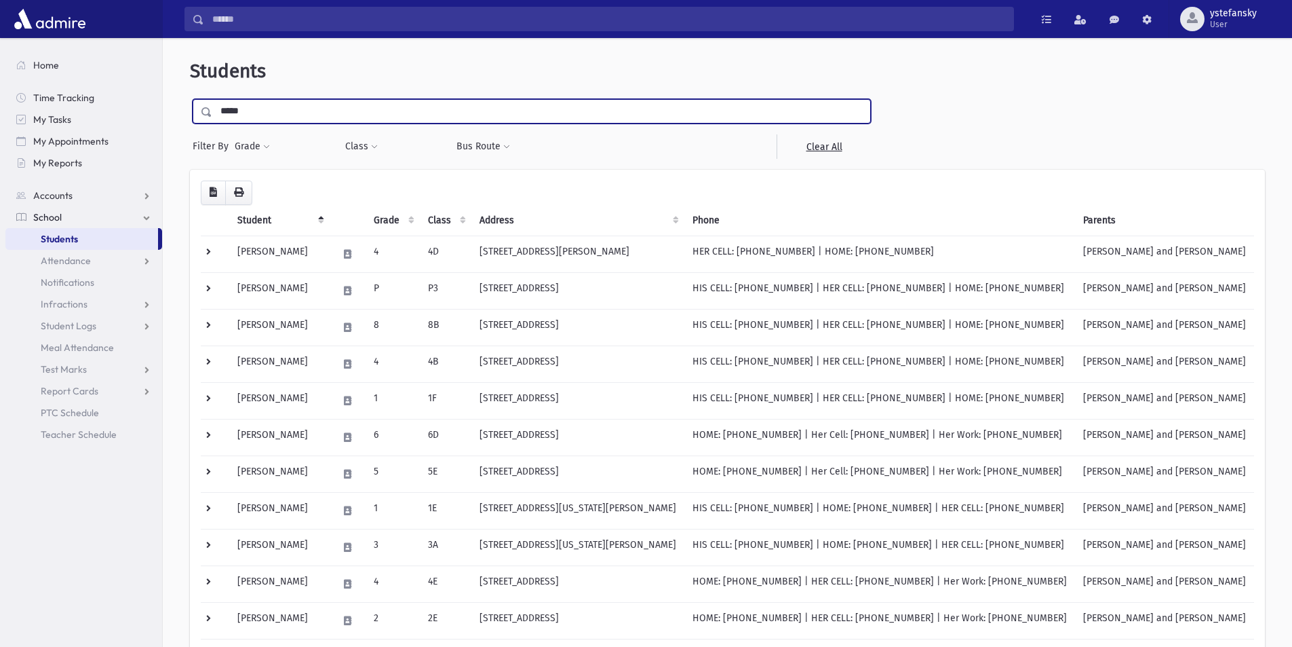
type input "*****"
click at [190, 99] on input "submit" at bounding box center [209, 108] width 38 height 18
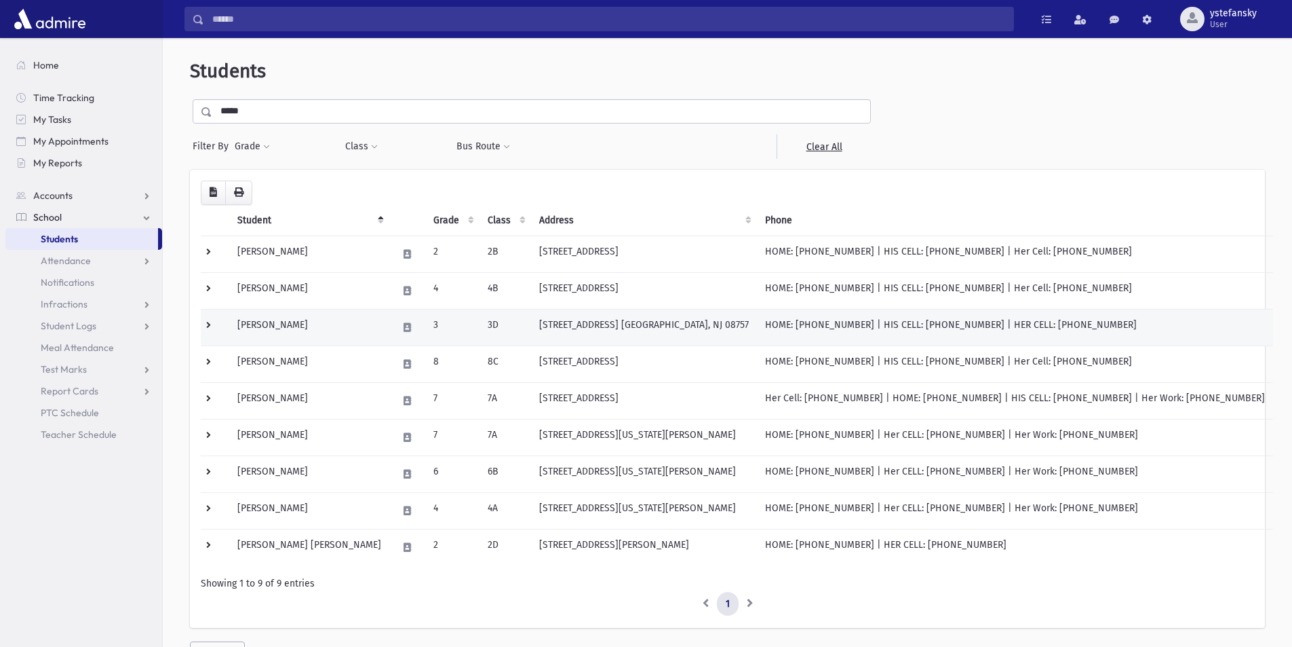
click at [290, 332] on td "Smith, Dovid" at bounding box center [309, 327] width 160 height 37
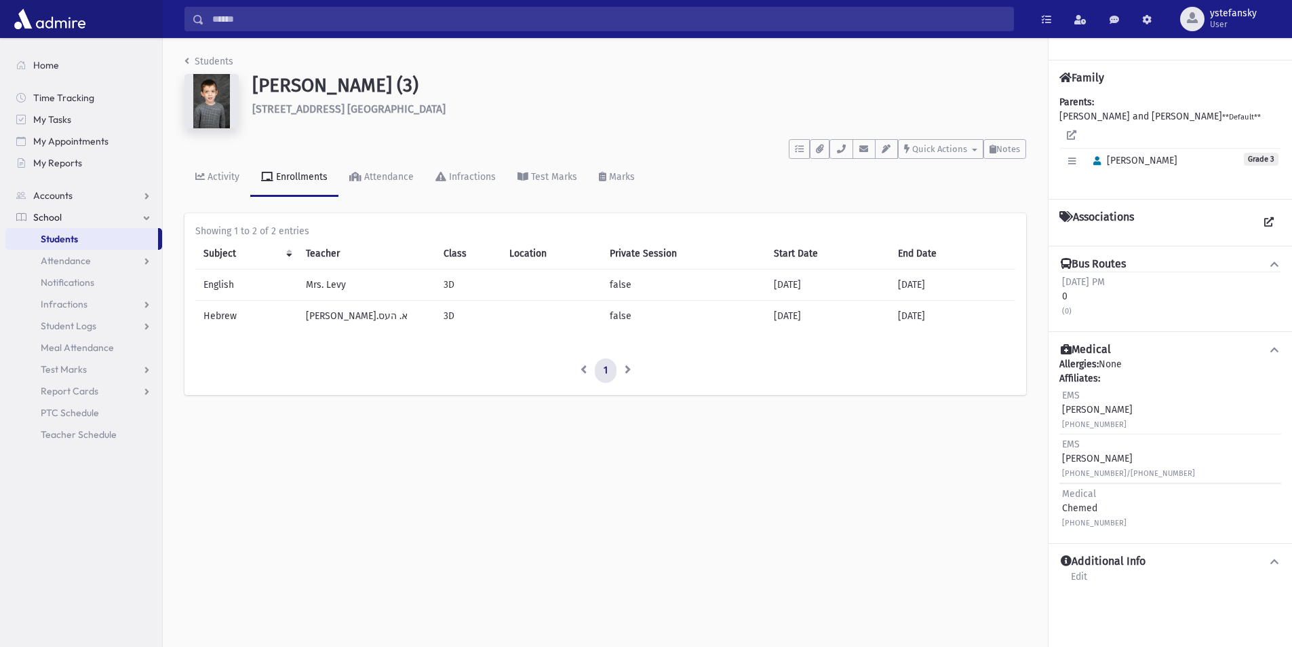
drag, startPoint x: 448, startPoint y: 442, endPoint x: 552, endPoint y: 372, distance: 125.7
click at [448, 441] on div "Students [PERSON_NAME] (3) [STREET_ADDRESS] [GEOGRAPHIC_DATA] **** To Do's No o…" at bounding box center [728, 342] width 1130 height 609
